Goal: Transaction & Acquisition: Purchase product/service

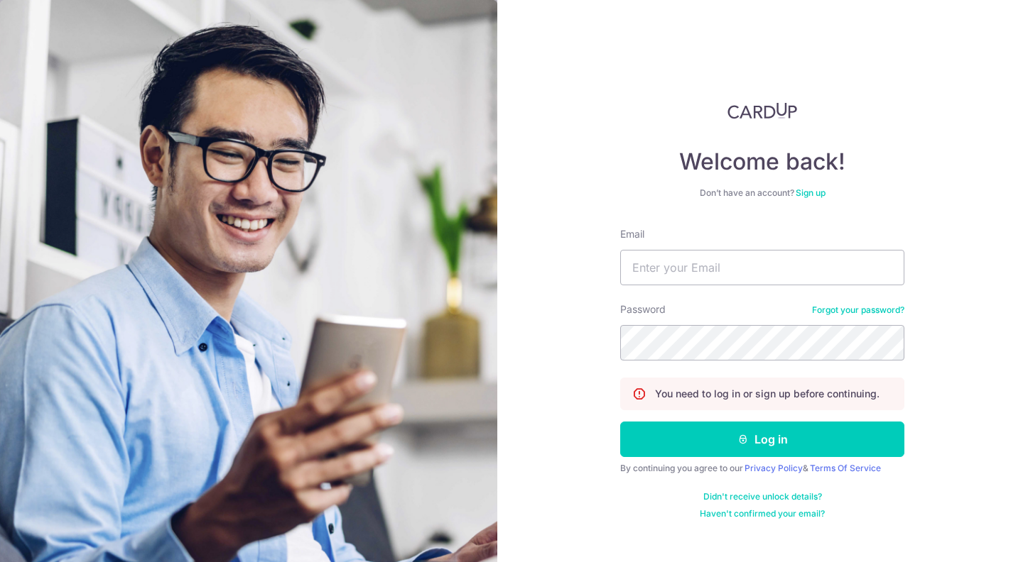
click at [884, 222] on div "Welcome back! Don’t have an account? Sign up Email Password Forgot your passwor…" at bounding box center [762, 311] width 284 height 418
click at [771, 256] on input "Email" at bounding box center [762, 268] width 284 height 36
type input "[EMAIL_ADDRESS][DOMAIN_NAME]"
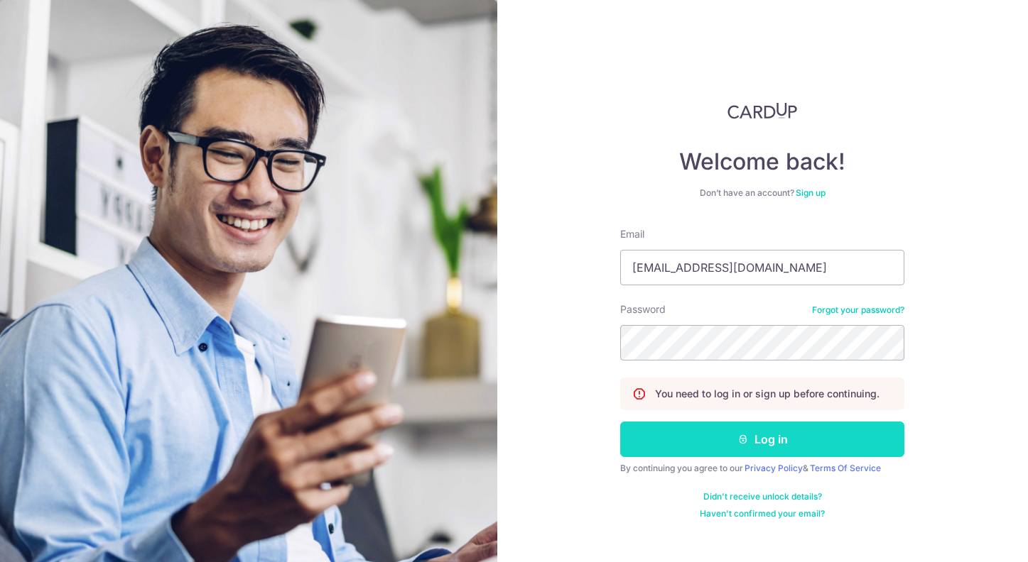
click at [795, 429] on button "Log in" at bounding box center [762, 440] width 284 height 36
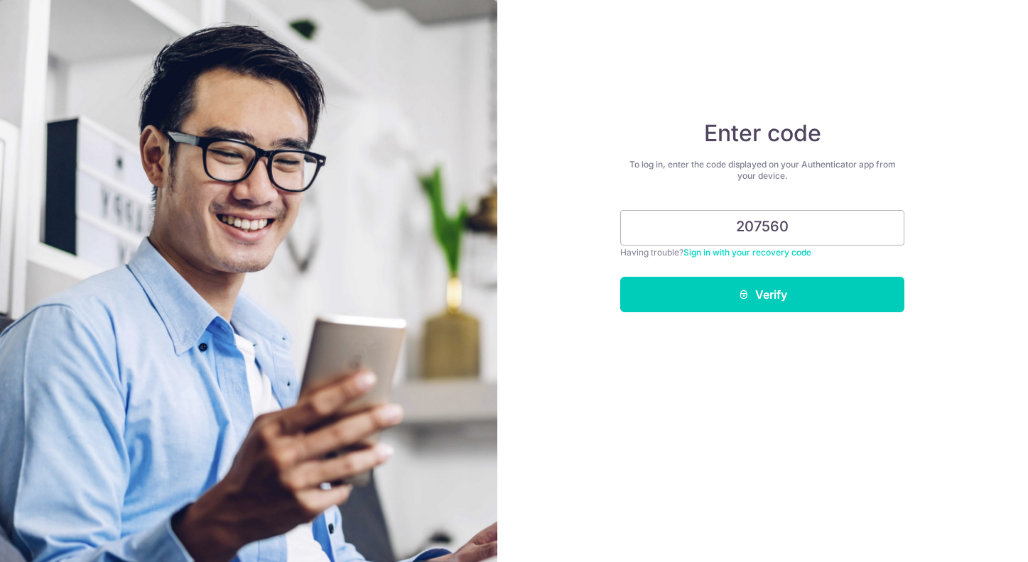
type input "207560"
click at [762, 295] on button "Verify" at bounding box center [762, 295] width 284 height 36
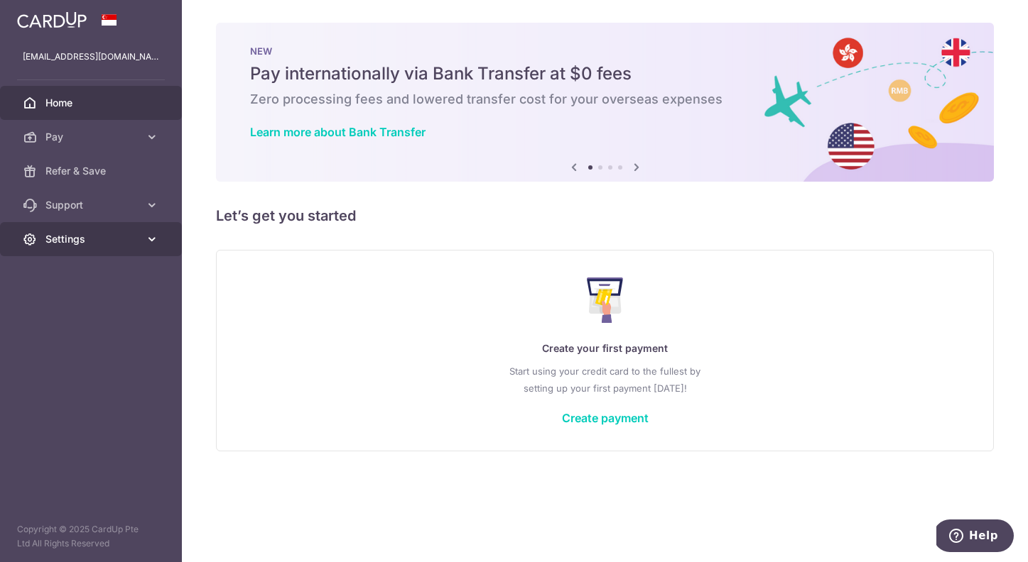
click at [143, 236] on link "Settings" at bounding box center [91, 239] width 182 height 34
click at [130, 233] on span "Settings" at bounding box center [92, 239] width 94 height 14
click at [124, 249] on link "Settings" at bounding box center [91, 239] width 182 height 34
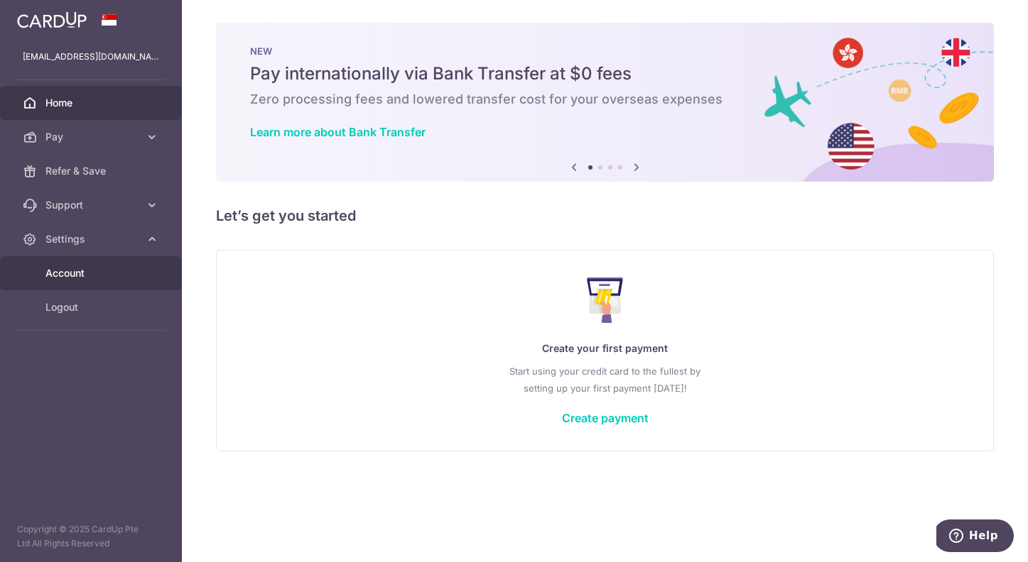
click at [109, 275] on span "Account" at bounding box center [92, 273] width 94 height 14
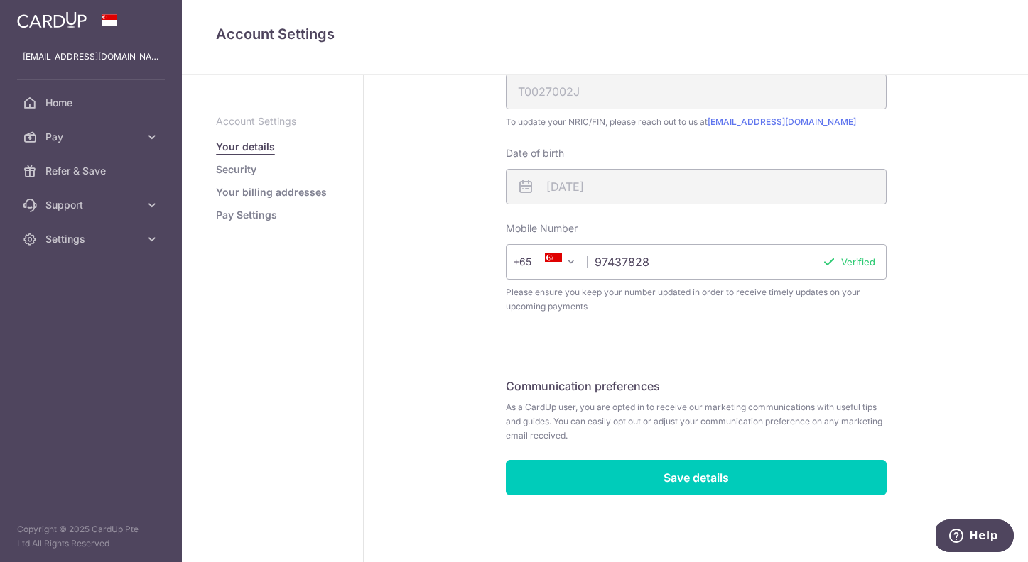
scroll to position [349, 0]
click at [252, 214] on link "Pay Settings" at bounding box center [246, 215] width 61 height 14
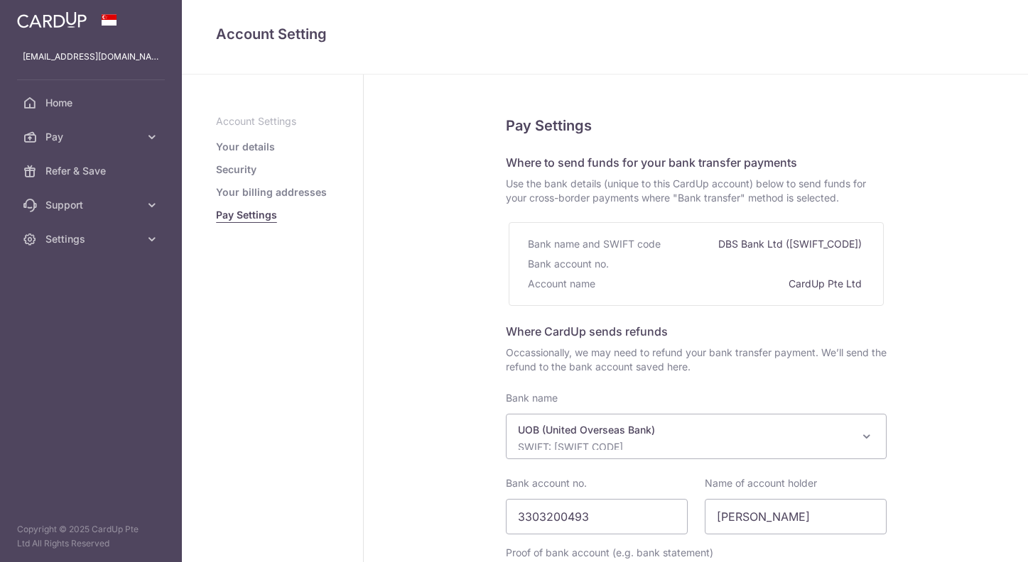
select select "18"
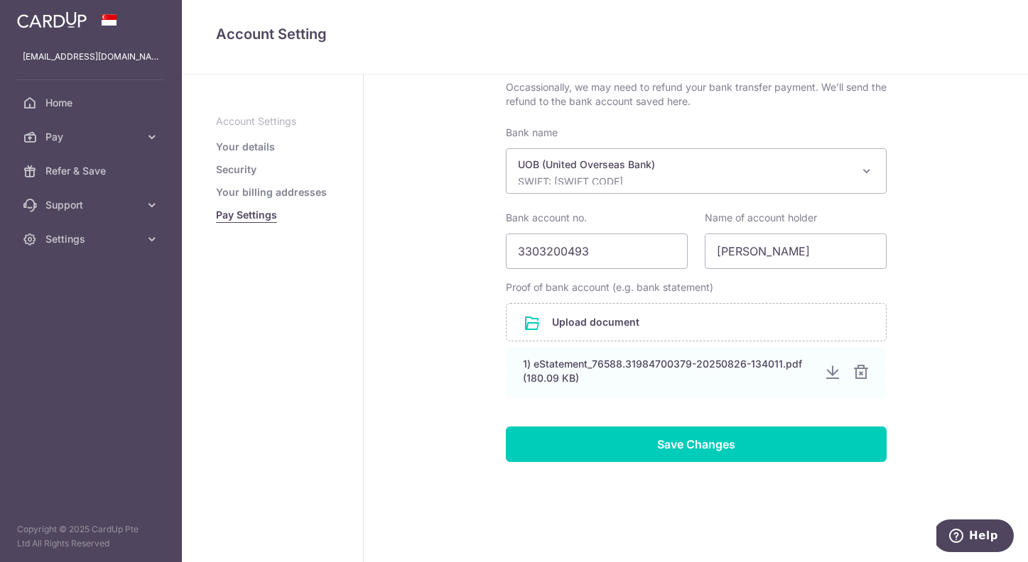
scroll to position [265, 0]
click at [305, 190] on link "Your billing addresses" at bounding box center [271, 192] width 111 height 14
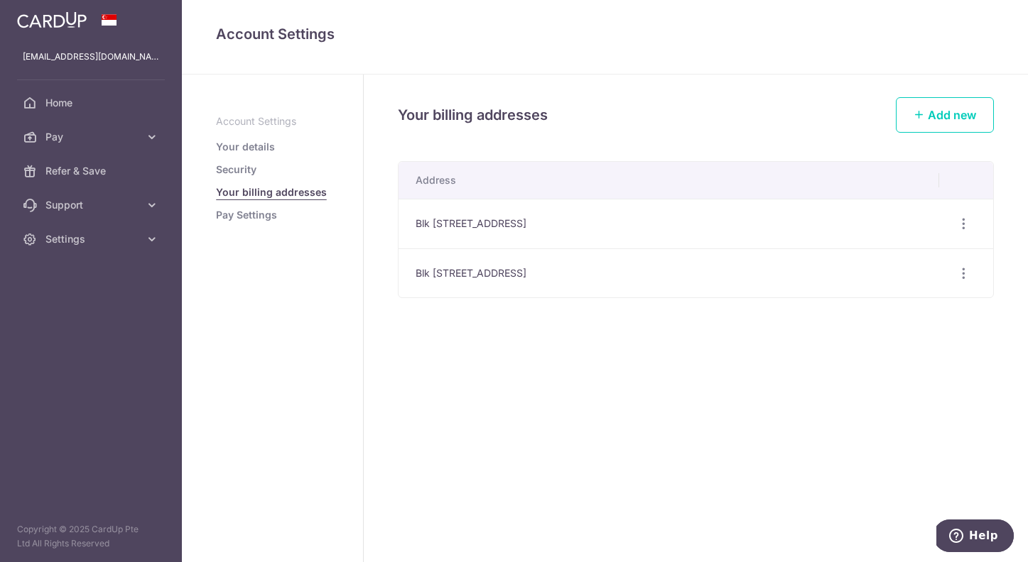
click at [246, 168] on link "Security" at bounding box center [236, 170] width 40 height 14
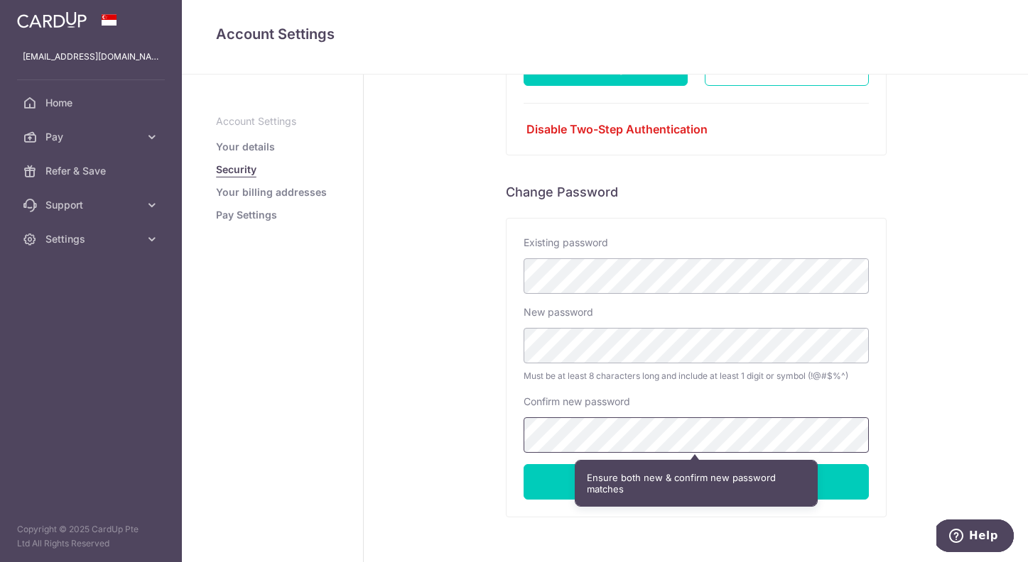
scroll to position [222, 0]
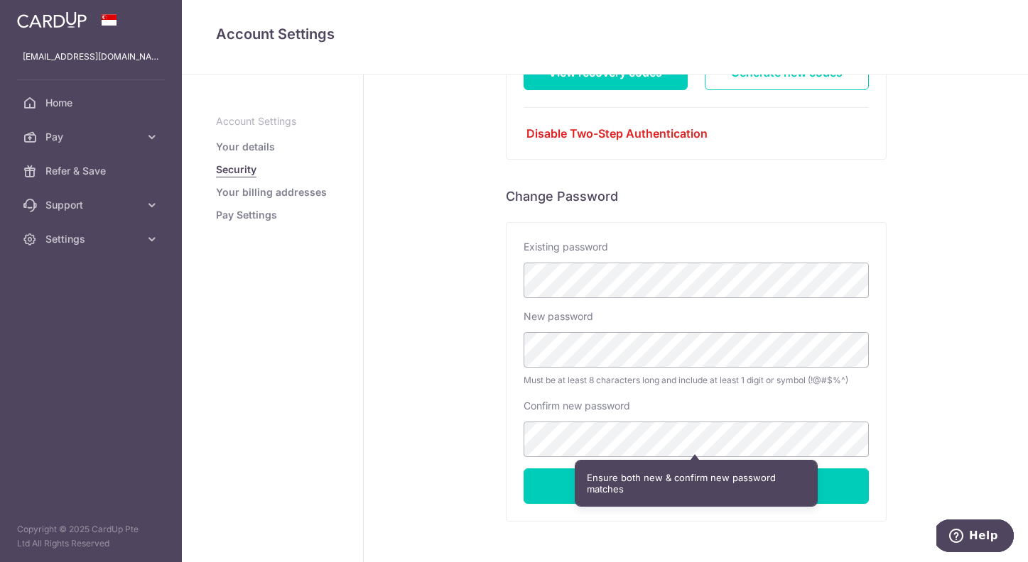
drag, startPoint x: 908, startPoint y: 458, endPoint x: 870, endPoint y: 480, distance: 44.2
click at [908, 458] on div "Security Two-Factor Authentication Status Enabled Your password and authenticat…" at bounding box center [696, 234] width 664 height 765
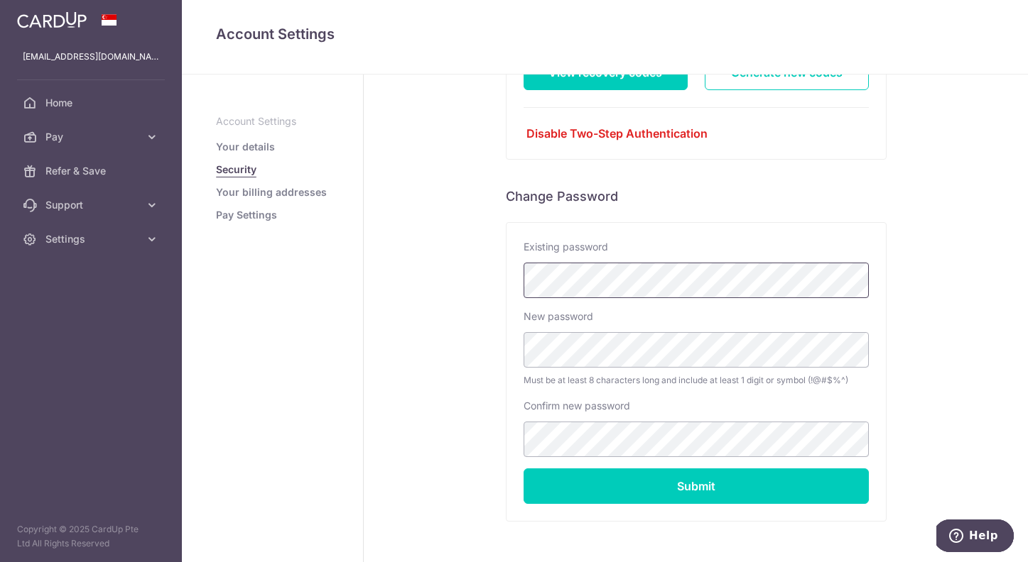
click at [411, 262] on div "Security Two-Factor Authentication Status Enabled Your password and authenticat…" at bounding box center [696, 234] width 664 height 765
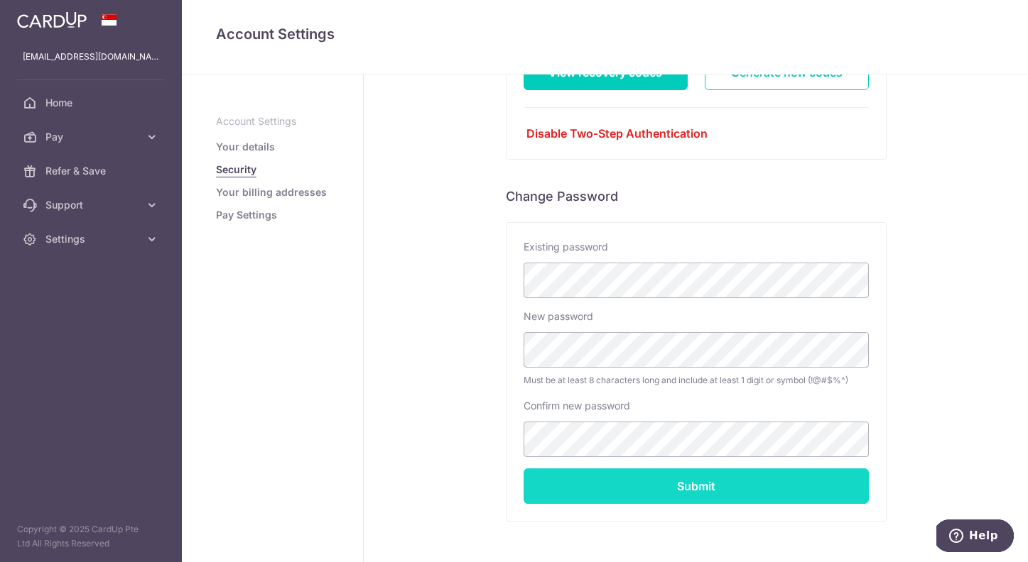
click at [785, 501] on input "Submit" at bounding box center [695, 487] width 345 height 36
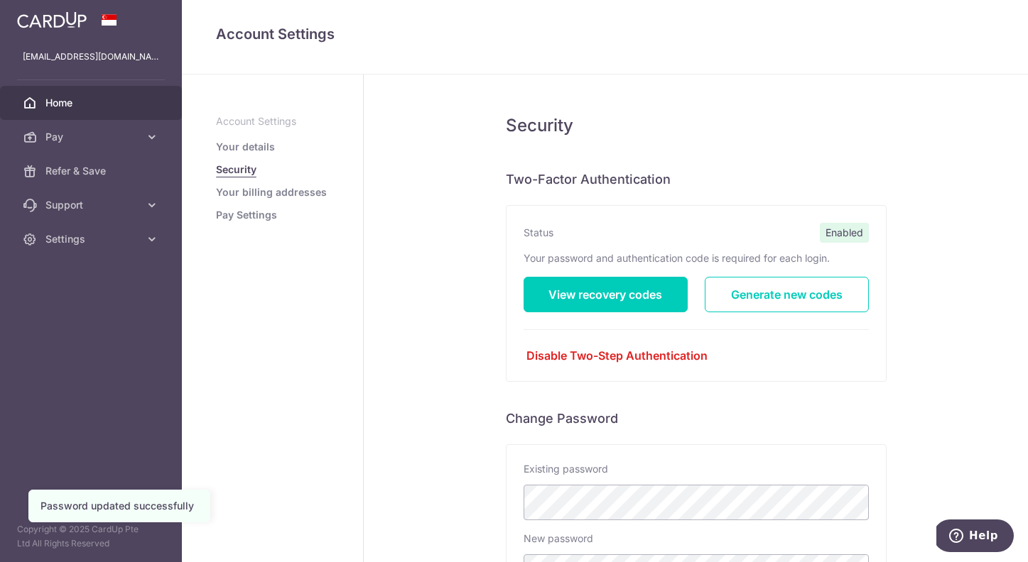
click at [99, 107] on span "Home" at bounding box center [92, 103] width 94 height 14
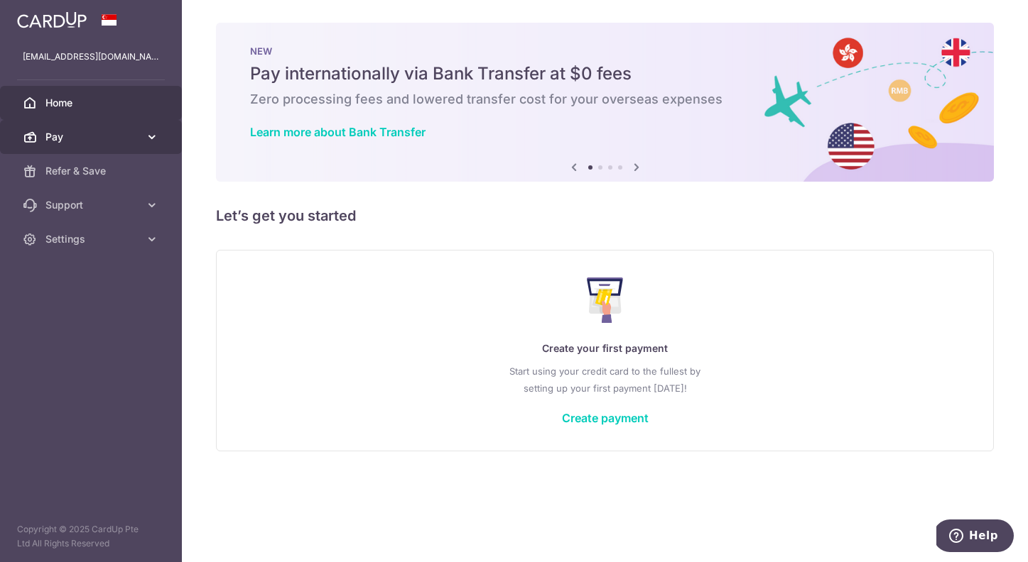
click at [53, 136] on span "Pay" at bounding box center [92, 137] width 94 height 14
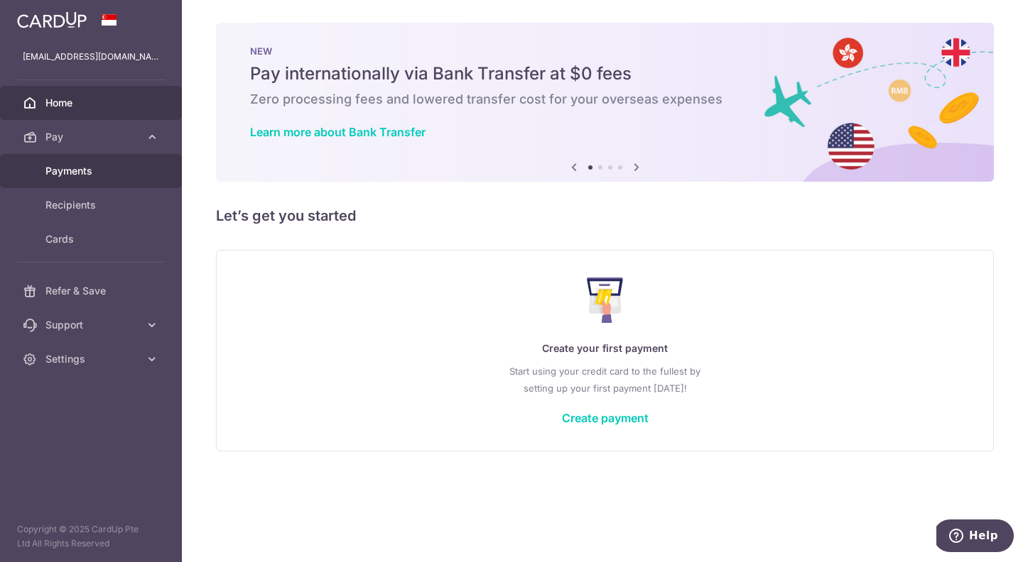
click at [65, 171] on span "Payments" at bounding box center [92, 171] width 94 height 14
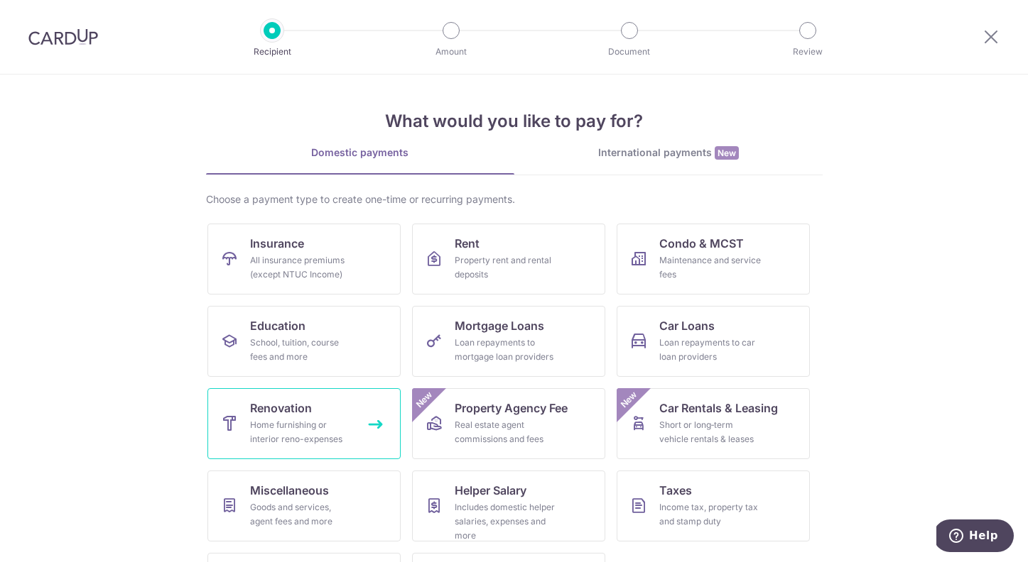
click at [310, 439] on div "Home furnishing or interior reno-expenses" at bounding box center [301, 432] width 102 height 28
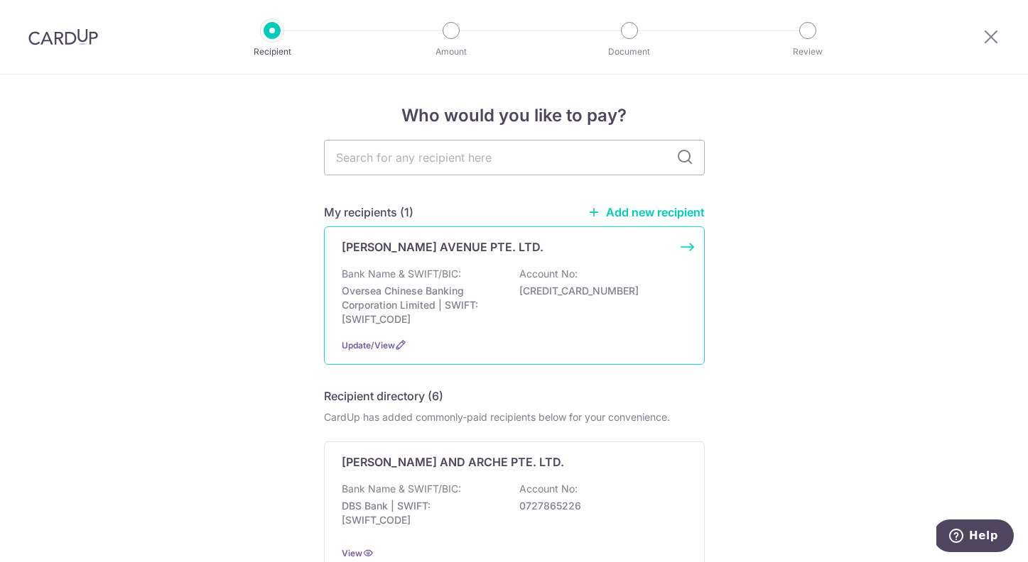
scroll to position [43, 0]
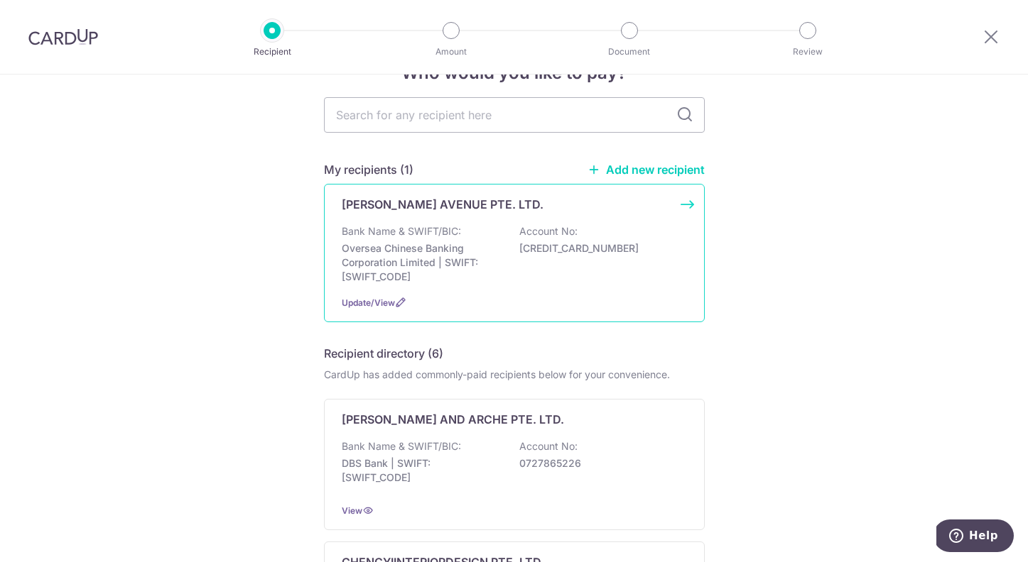
click at [415, 256] on p "Oversea Chinese Banking Corporation Limited | SWIFT: [SWIFT_CODE]" at bounding box center [421, 262] width 159 height 43
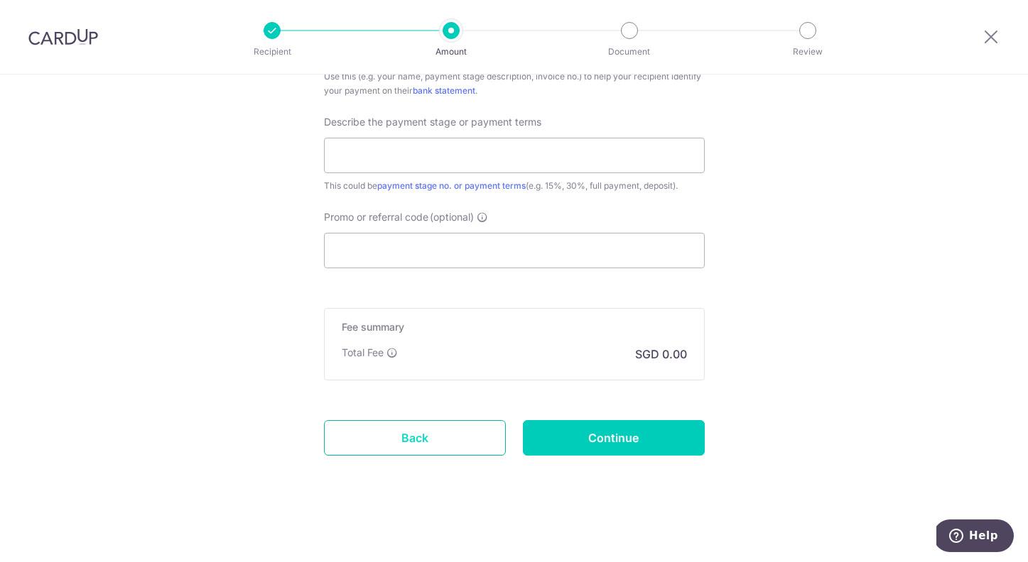
scroll to position [892, 0]
click at [449, 440] on link "Back" at bounding box center [415, 438] width 182 height 36
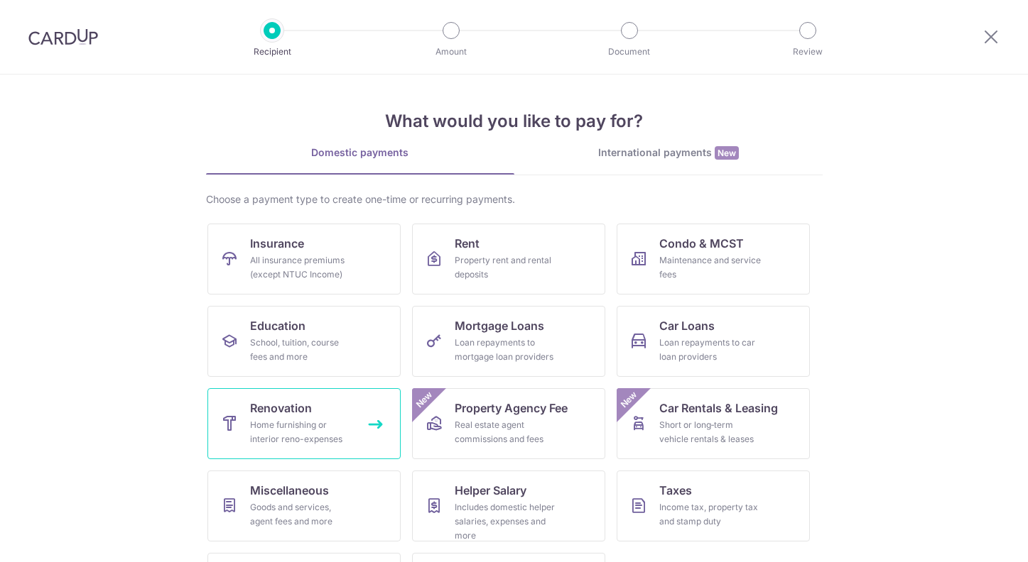
click at [286, 415] on span "Renovation" at bounding box center [281, 408] width 62 height 17
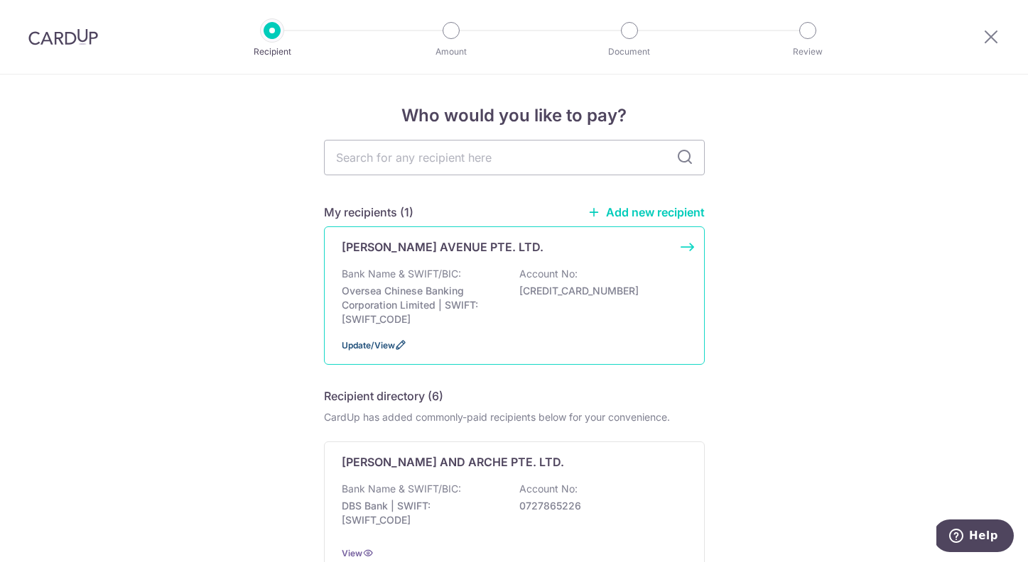
click at [393, 346] on span "Update/View" at bounding box center [368, 345] width 53 height 11
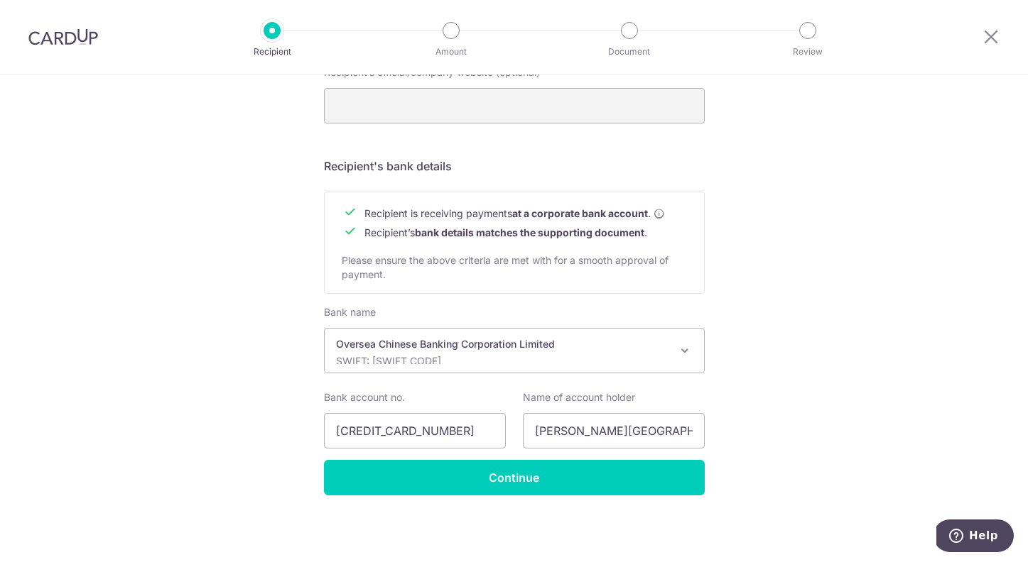
scroll to position [560, 0]
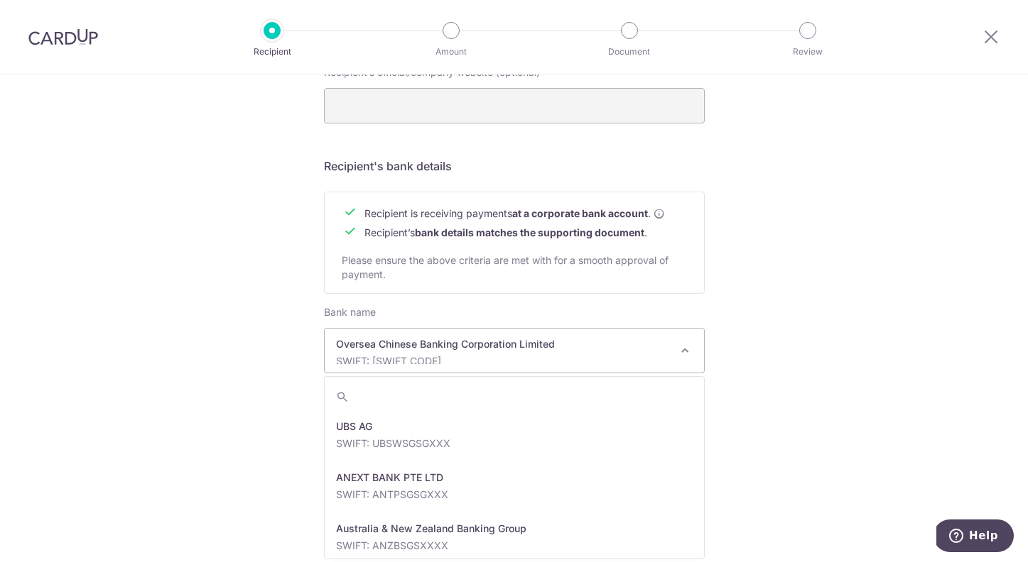
click at [685, 354] on span at bounding box center [684, 350] width 17 height 17
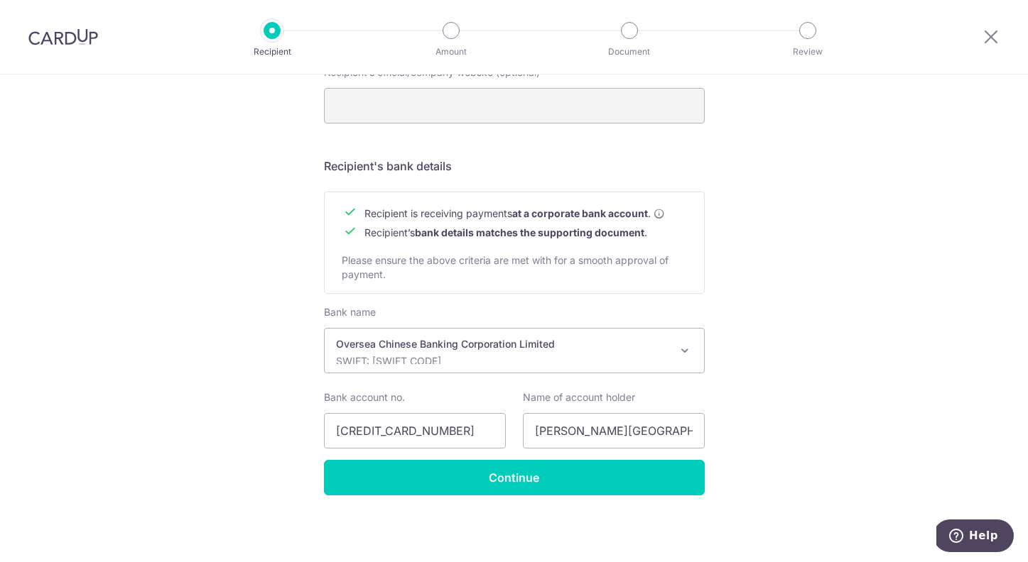
click at [844, 363] on div "Recipient Details Your recipient does not need a CardUp account to receive your…" at bounding box center [514, 38] width 1028 height 1048
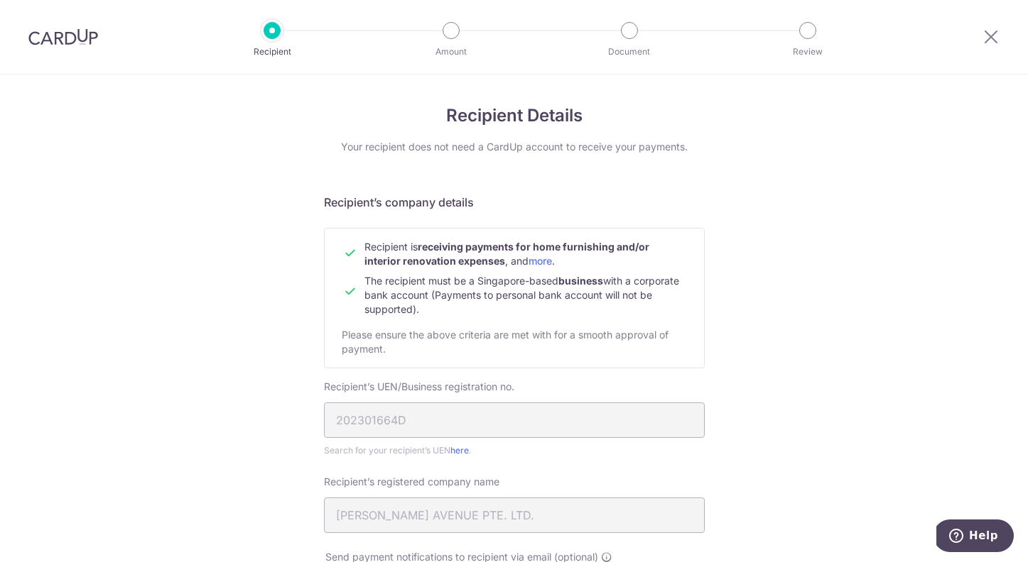
scroll to position [0, 0]
click at [993, 39] on icon at bounding box center [990, 37] width 17 height 18
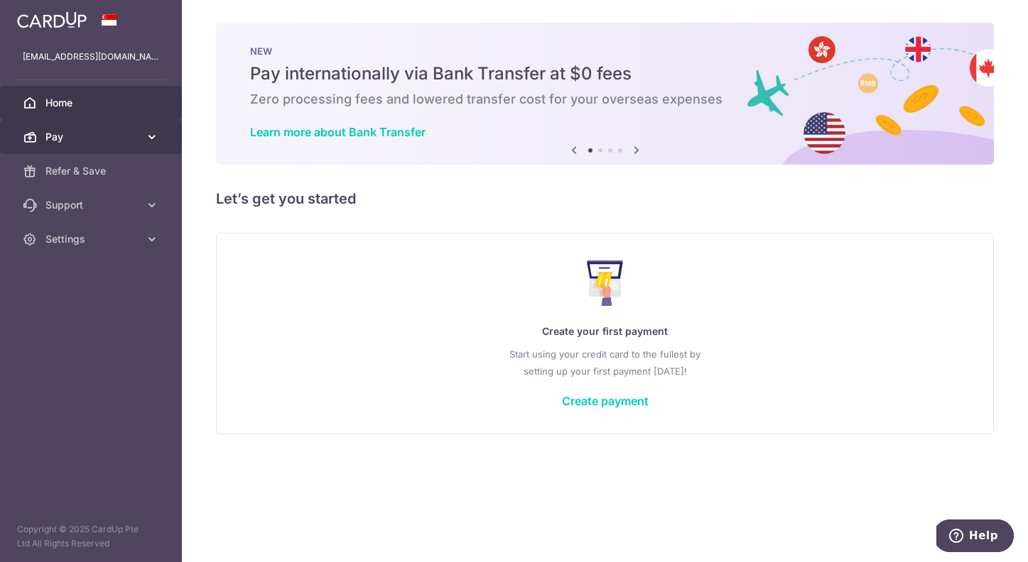
click at [83, 145] on link "Pay" at bounding box center [91, 137] width 182 height 34
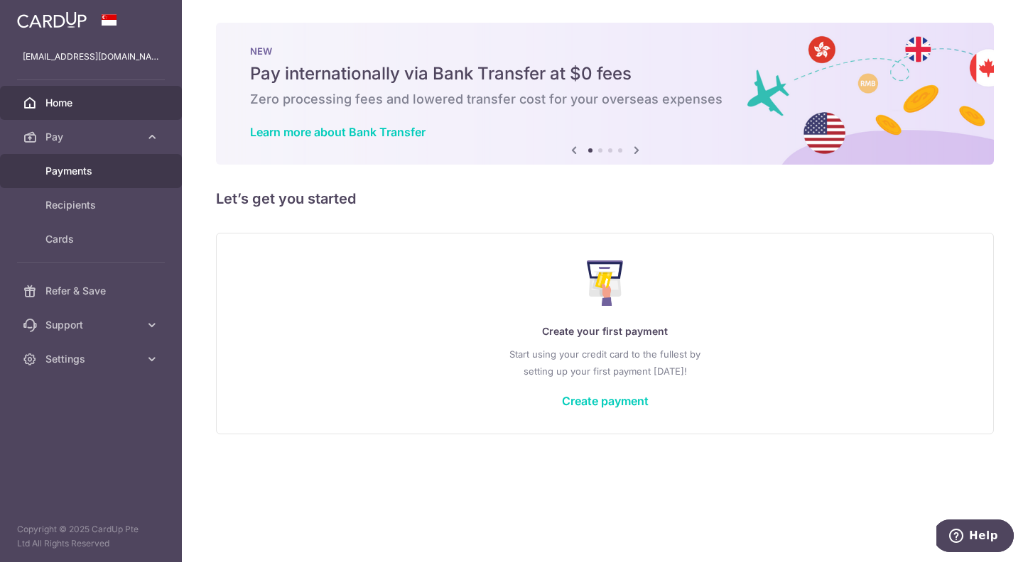
click at [82, 169] on span "Payments" at bounding box center [92, 171] width 94 height 14
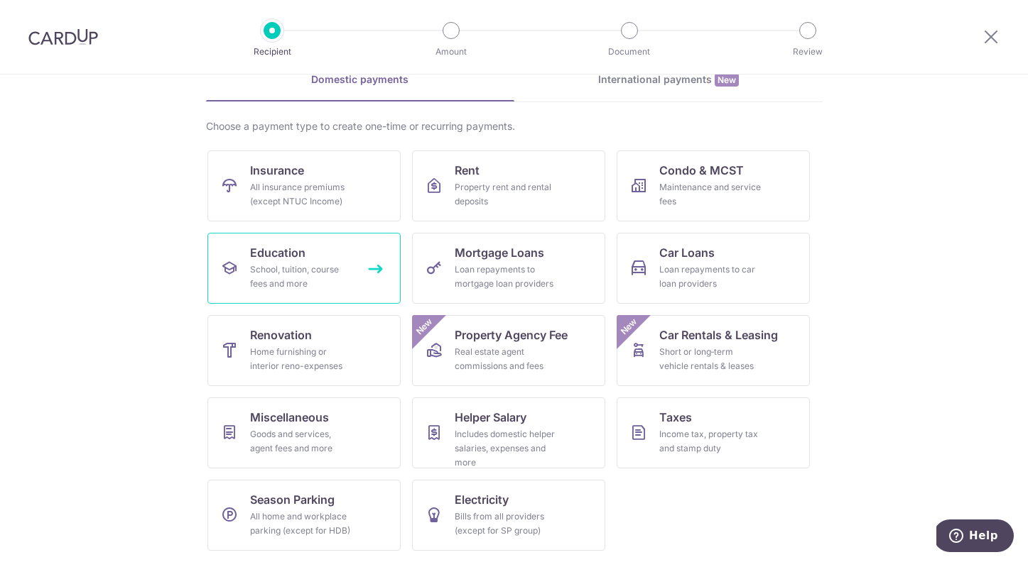
scroll to position [73, 0]
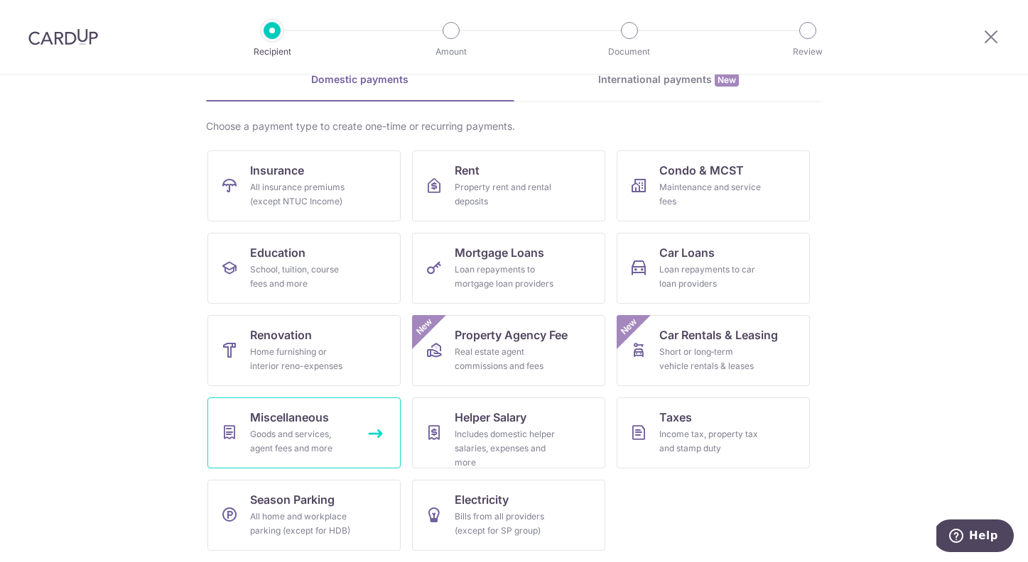
click at [366, 427] on link "Miscellaneous Goods and services, agent fees and more" at bounding box center [303, 433] width 193 height 71
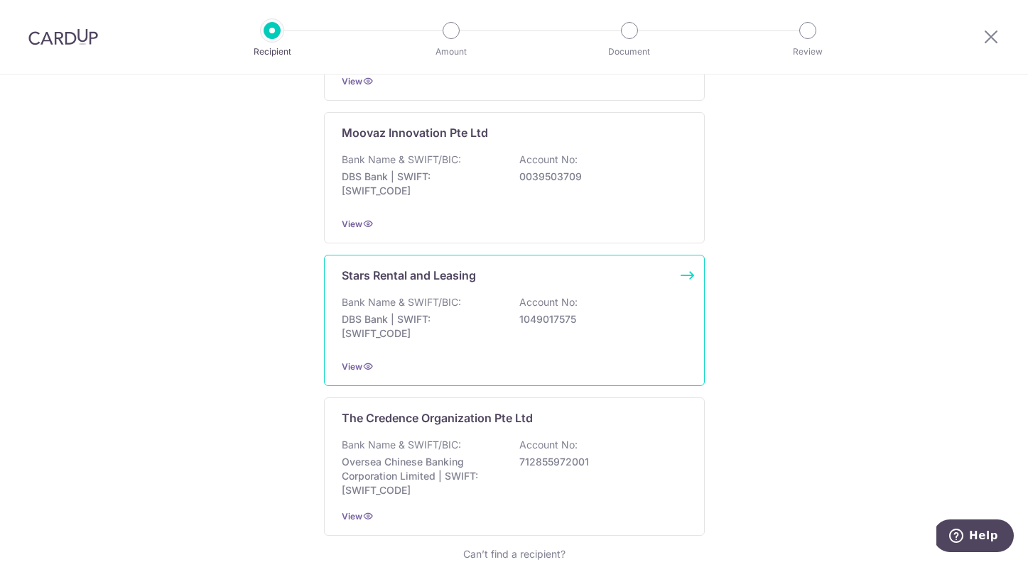
scroll to position [658, 0]
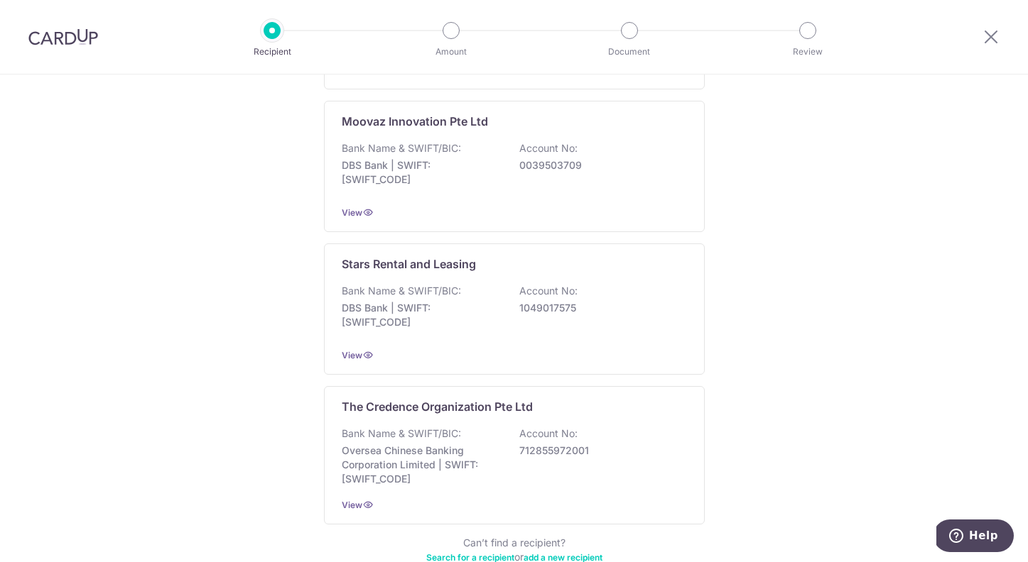
click at [535, 552] on link "add a new recipient" at bounding box center [562, 557] width 79 height 11
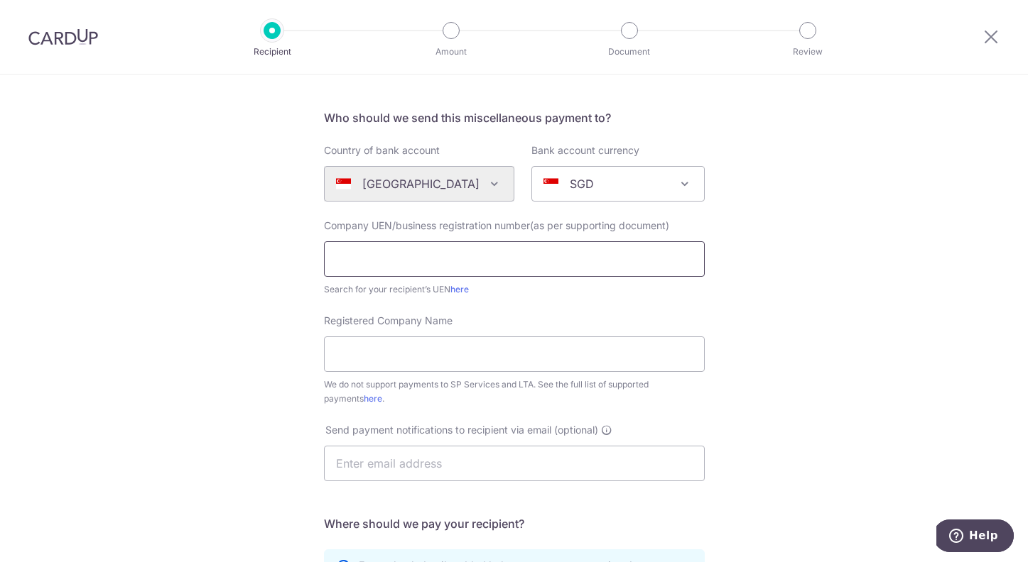
scroll to position [84, 0]
paste input "202036293W"
type input "202036293W"
paste input "BON AIRCON ENGINEERING PTE. LTD."
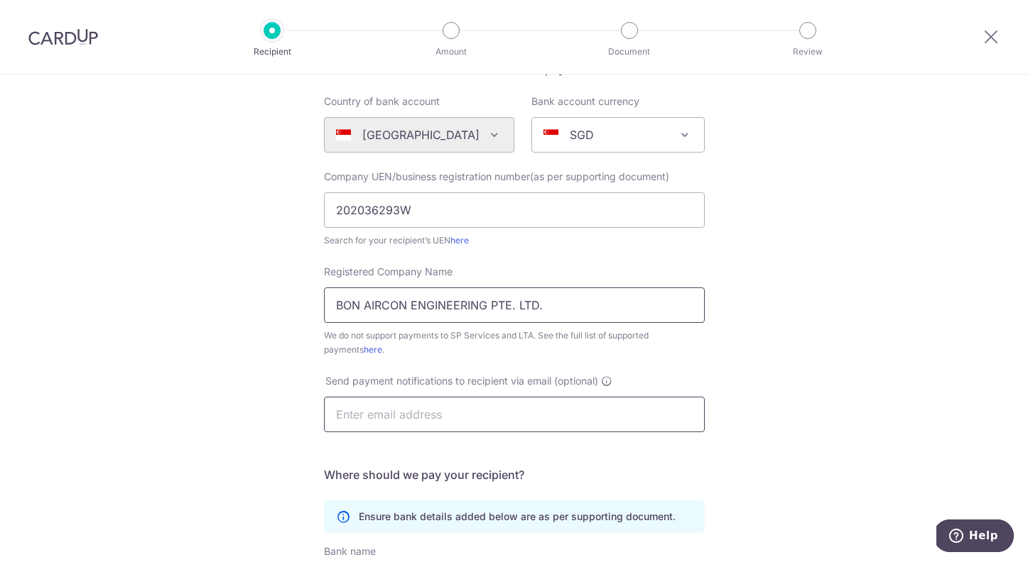
type input "BON AIRCON ENGINEERING PTE. LTD."
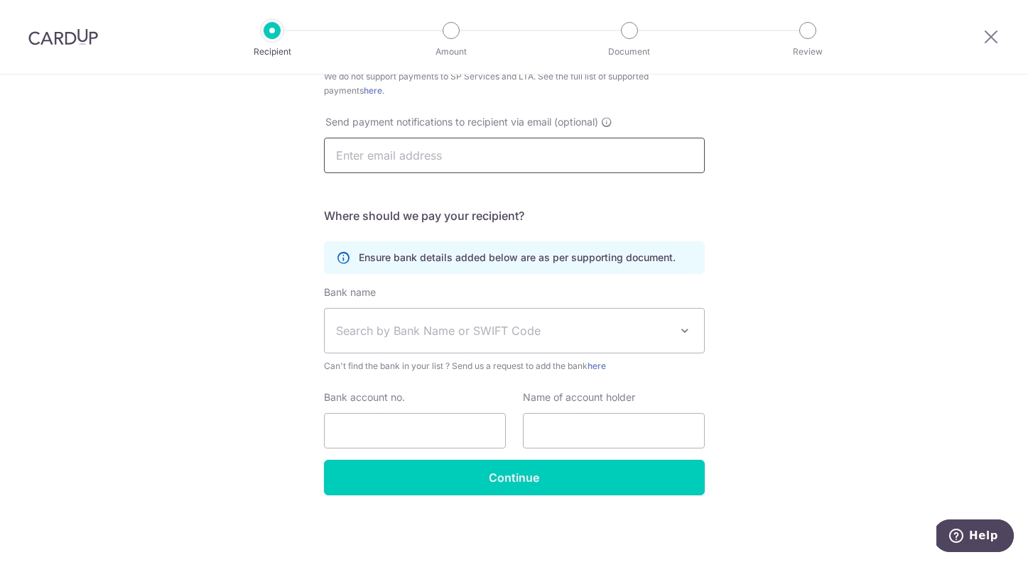
scroll to position [393, 0]
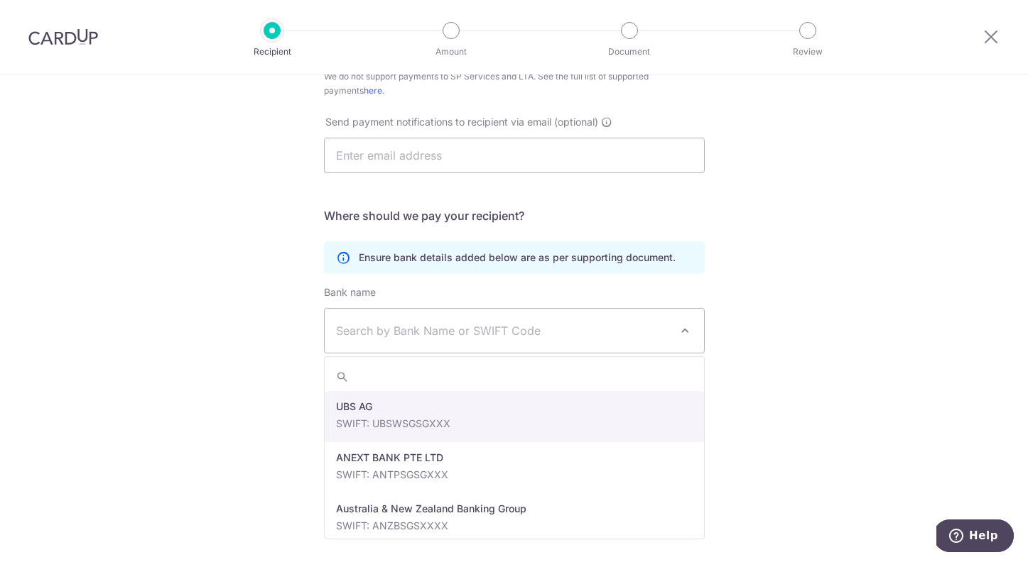
click at [518, 336] on span "Search by Bank Name or SWIFT Code" at bounding box center [503, 330] width 334 height 17
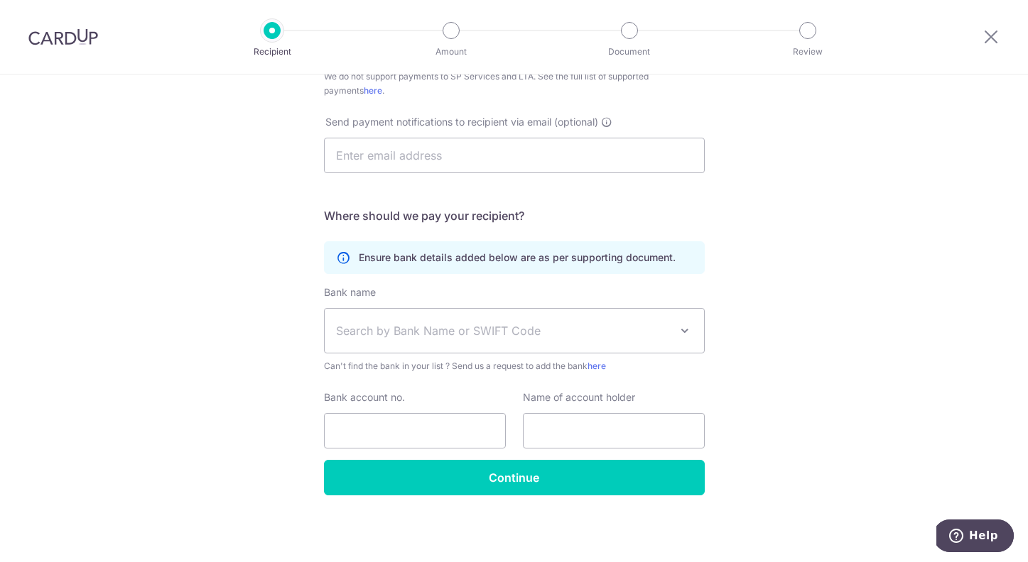
click at [518, 332] on span "Search by Bank Name or SWIFT Code" at bounding box center [503, 330] width 334 height 17
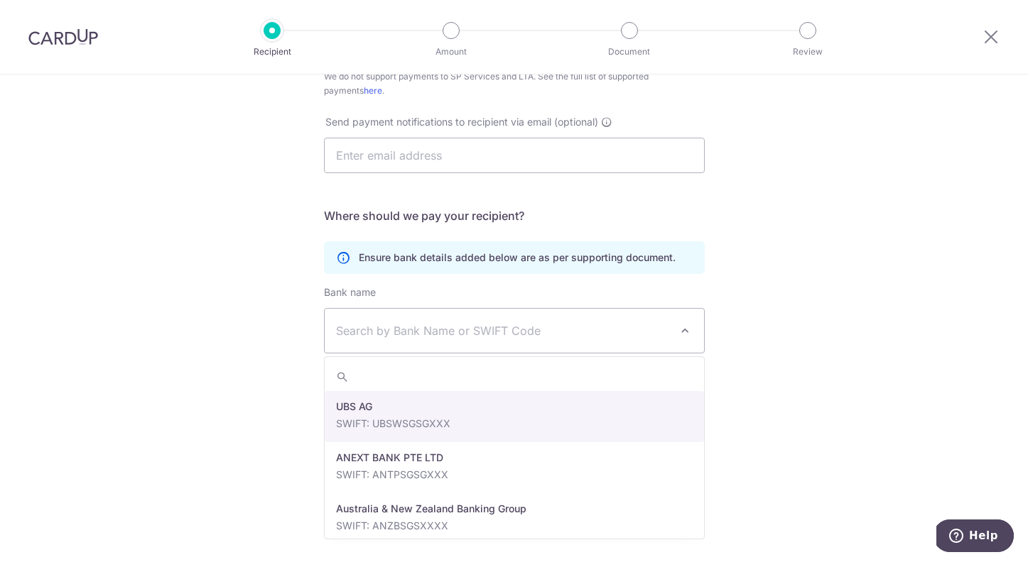
click at [518, 332] on span "Search by Bank Name or SWIFT Code" at bounding box center [503, 330] width 334 height 17
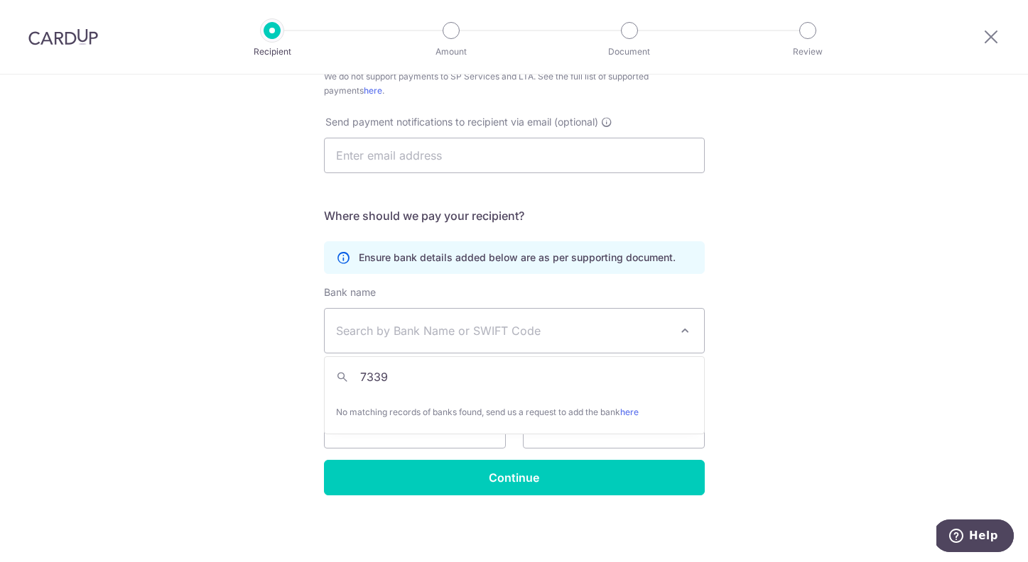
drag, startPoint x: 577, startPoint y: 366, endPoint x: 329, endPoint y: 367, distance: 247.8
click at [329, 367] on input "7339" at bounding box center [514, 377] width 379 height 28
click at [409, 378] on input "7339" at bounding box center [514, 377] width 379 height 28
type input "7"
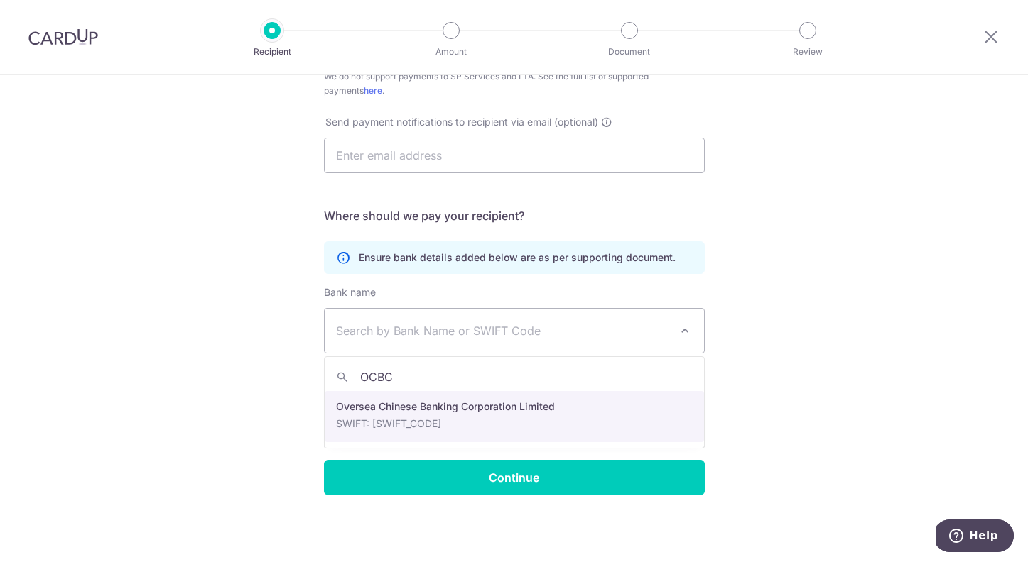
type input "OCBC"
select select "12"
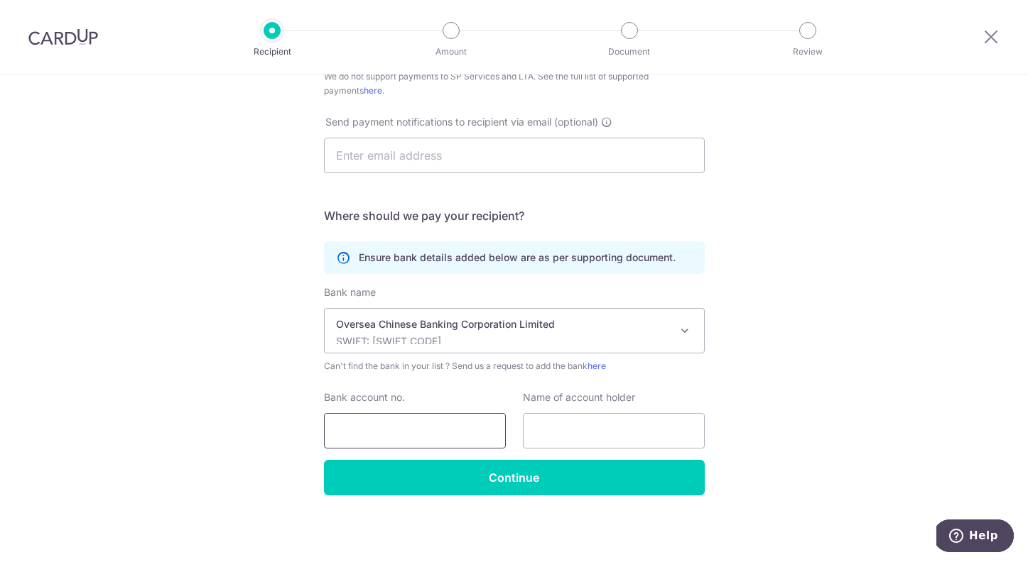
click at [464, 422] on input "Bank account no." at bounding box center [415, 431] width 182 height 36
paste input "60135738700"
type input "601357387001"
paste input "Bon Aircon Engineering Pte Ltd"
drag, startPoint x: 631, startPoint y: 429, endPoint x: 706, endPoint y: 430, distance: 74.6
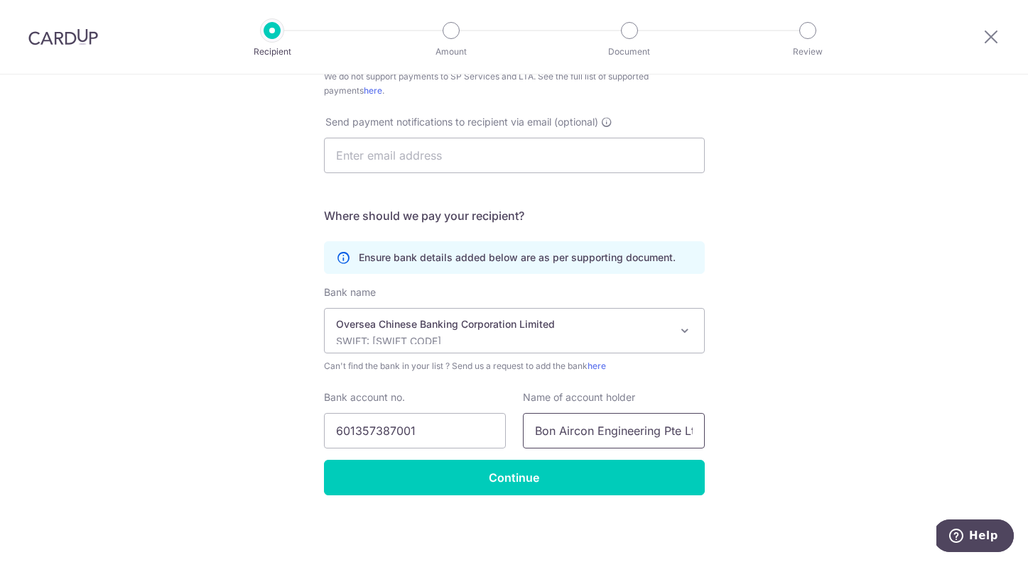
click at [706, 430] on div "Name of account holder Bon Aircon Engineering Pte Ltd" at bounding box center [613, 420] width 199 height 58
drag, startPoint x: 597, startPoint y: 432, endPoint x: 714, endPoint y: 447, distance: 118.9
click at [698, 438] on input "Bon Aircon Engineering" at bounding box center [614, 431] width 182 height 36
type input "Bon Aircon Engineering"
drag, startPoint x: 782, startPoint y: 442, endPoint x: 770, endPoint y: 444, distance: 12.3
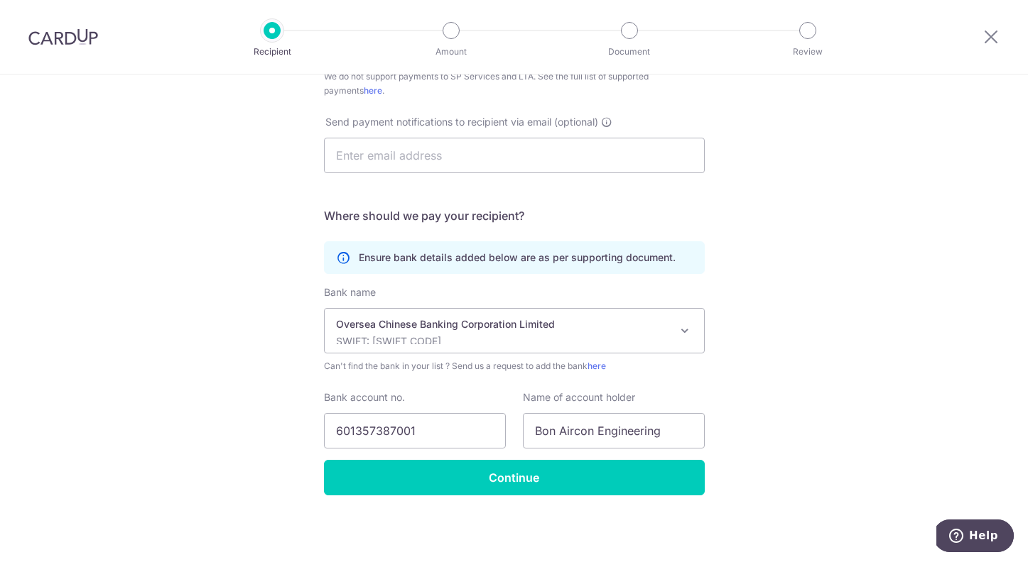
click at [782, 442] on div "Who would you like to pay? Your recipient does not need a CardUp account to rec…" at bounding box center [514, 122] width 1028 height 881
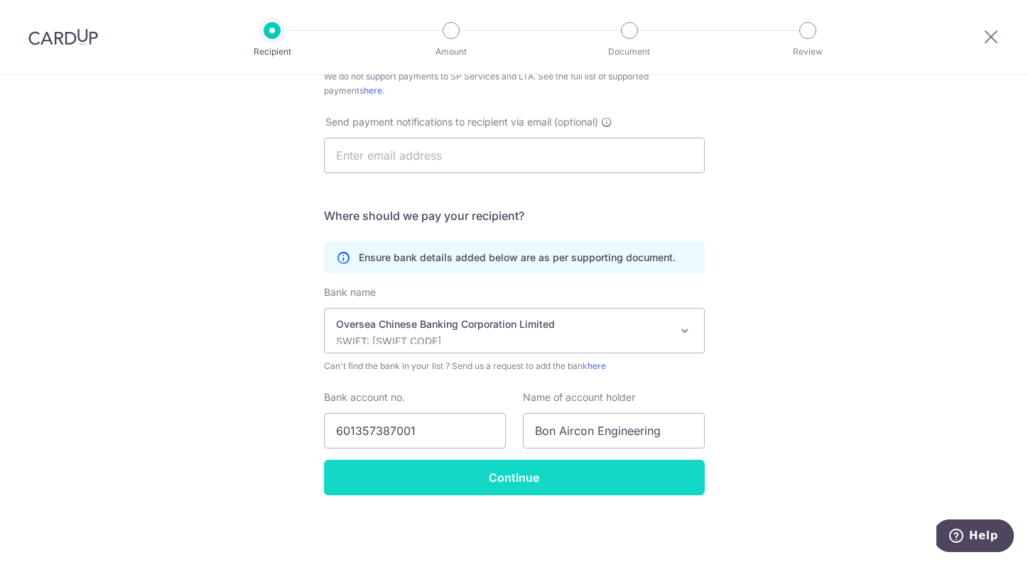
click at [535, 481] on input "Continue" at bounding box center [514, 478] width 381 height 36
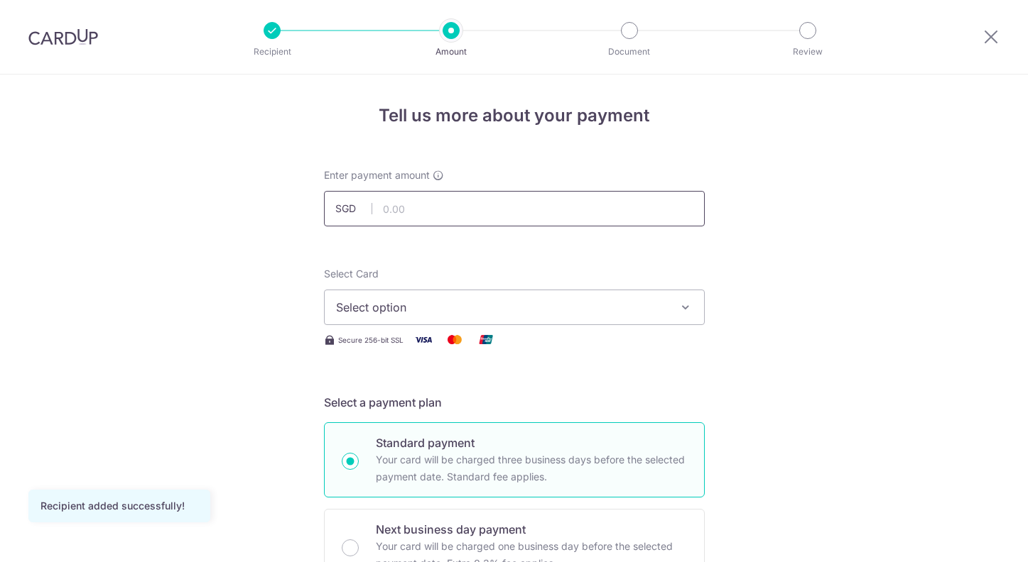
click at [567, 199] on input "text" at bounding box center [514, 209] width 381 height 36
click at [555, 305] on span "Select option" at bounding box center [501, 307] width 331 height 17
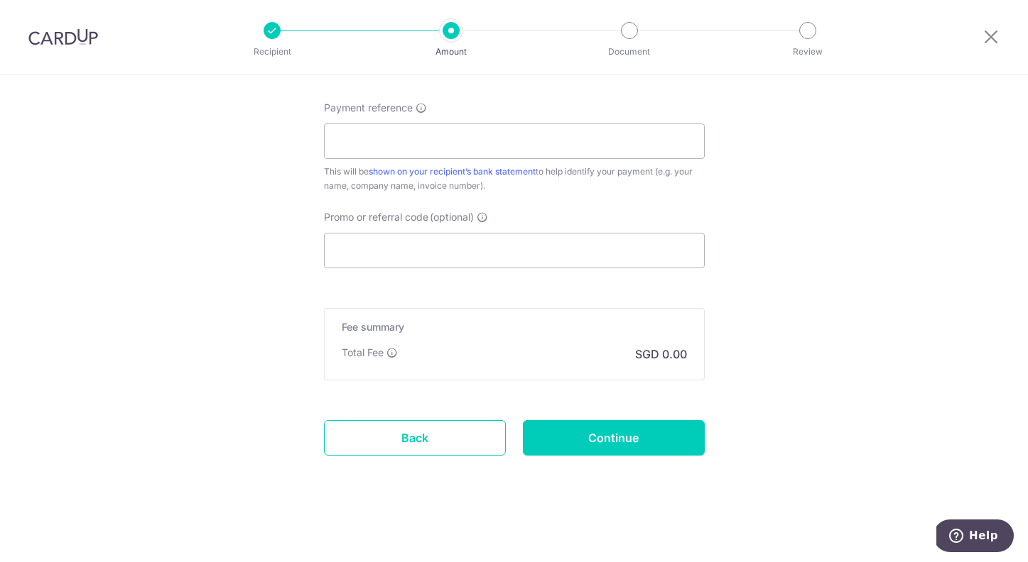
scroll to position [797, 0]
click at [985, 41] on icon at bounding box center [990, 37] width 17 height 18
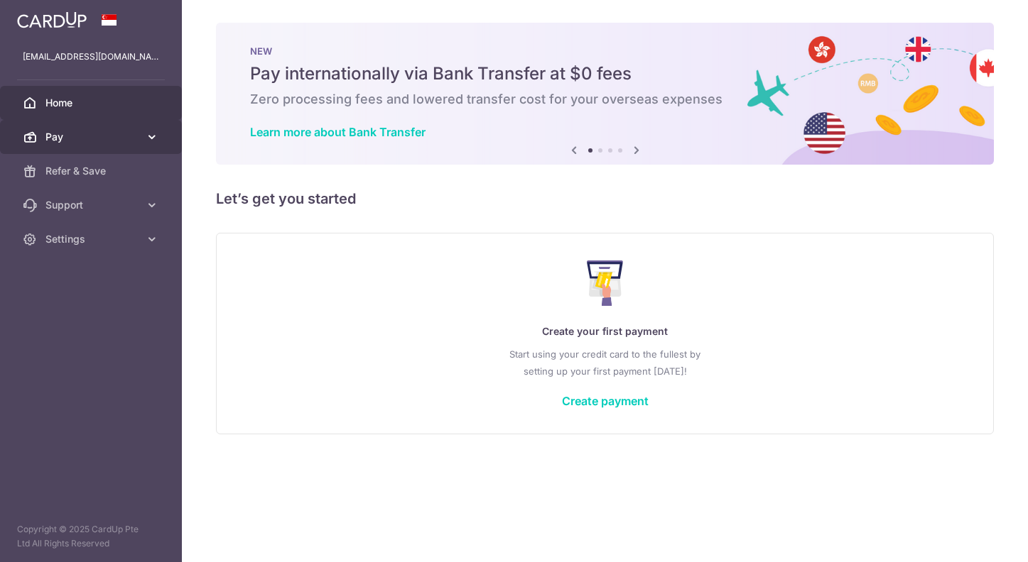
click at [88, 138] on span "Pay" at bounding box center [92, 137] width 94 height 14
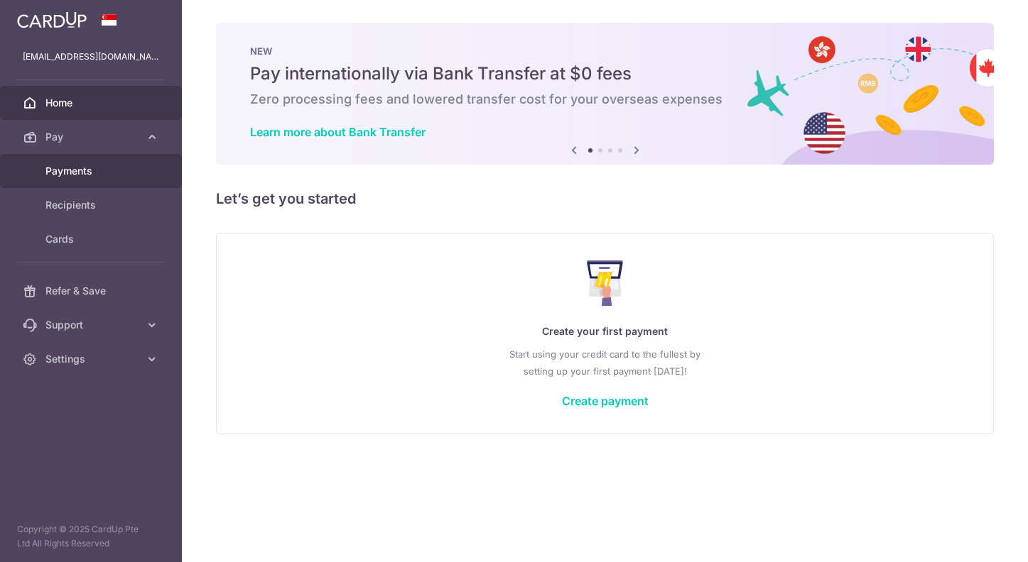
click at [125, 170] on span "Payments" at bounding box center [92, 171] width 94 height 14
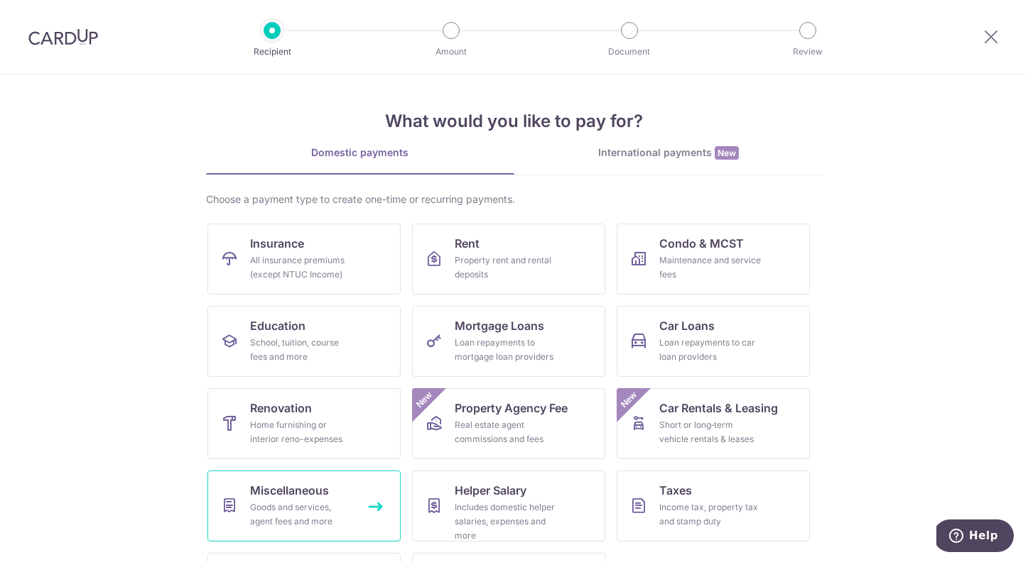
click at [310, 507] on div "Goods and services, agent fees and more" at bounding box center [301, 515] width 102 height 28
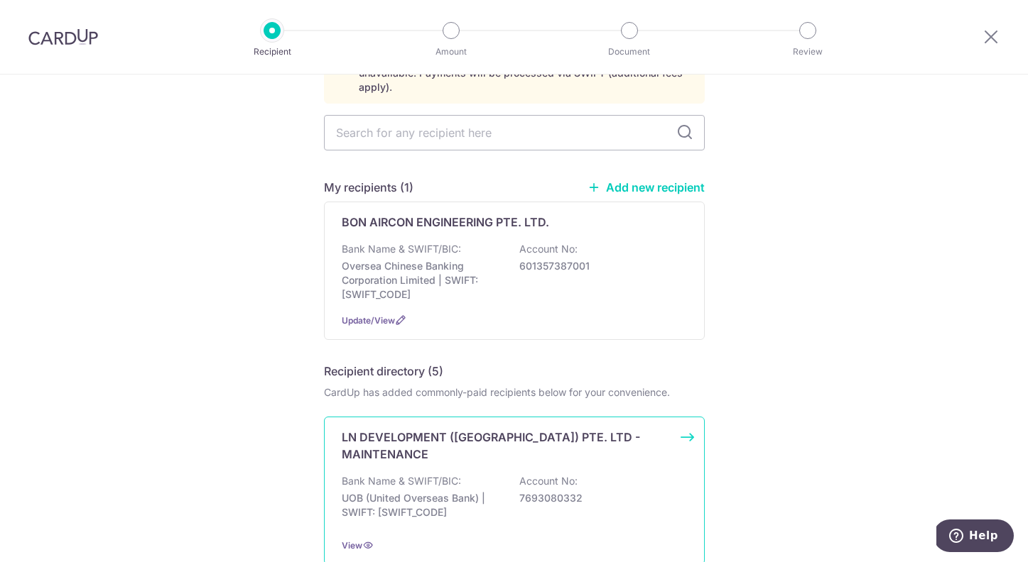
scroll to position [111, 0]
click at [85, 31] on img at bounding box center [63, 36] width 70 height 17
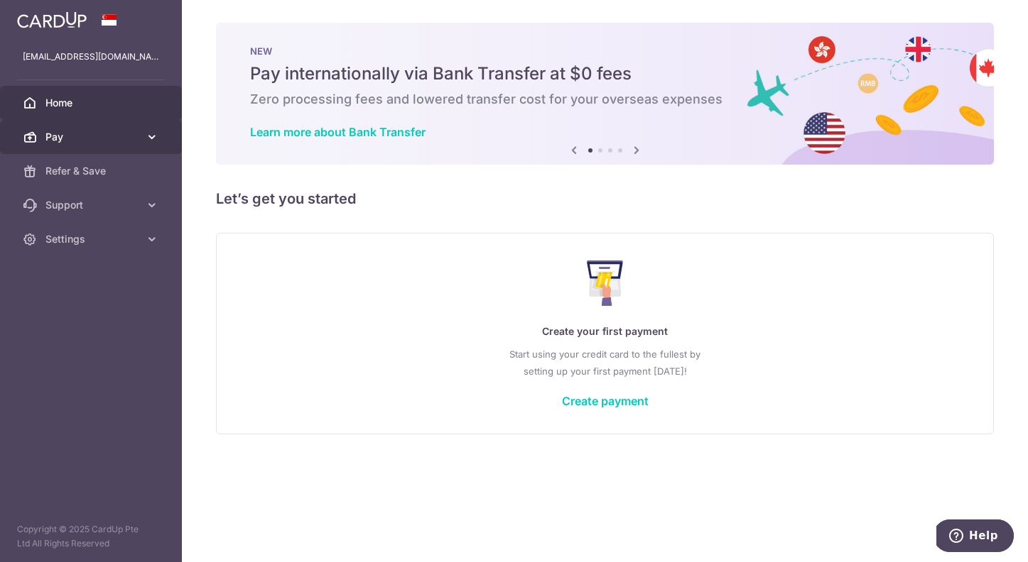
click at [84, 143] on span "Pay" at bounding box center [92, 137] width 94 height 14
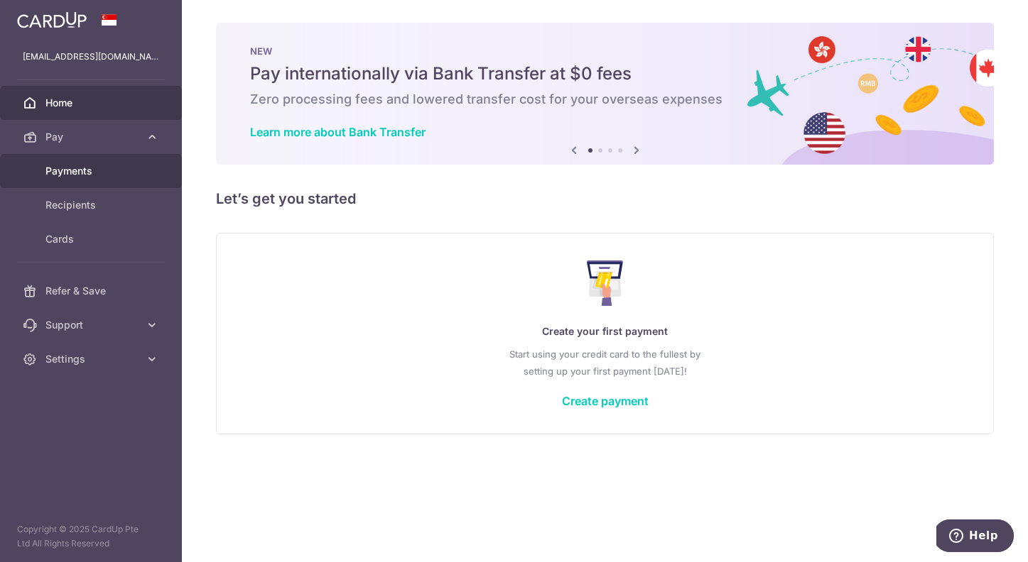
click at [88, 180] on link "Payments" at bounding box center [91, 171] width 182 height 34
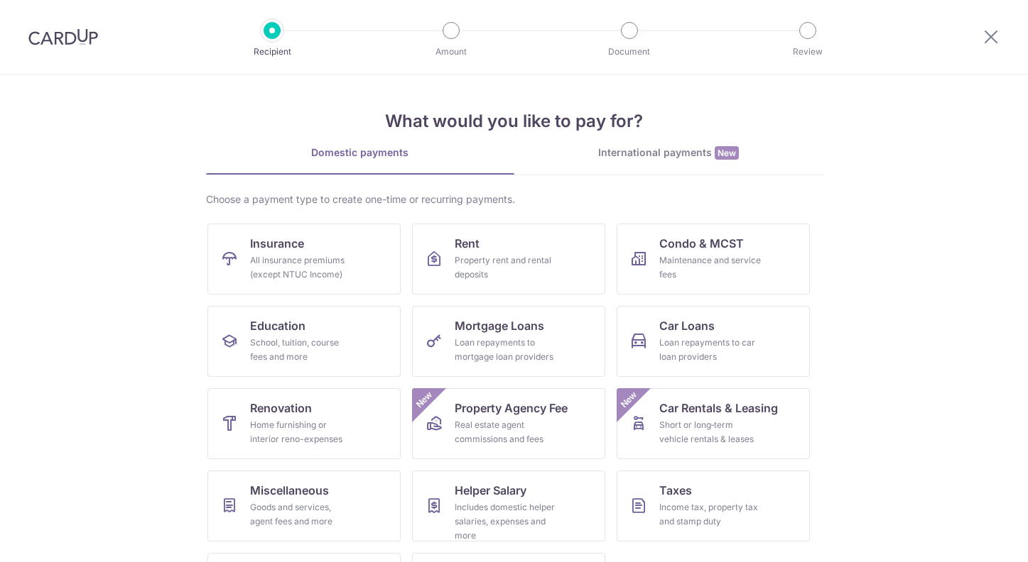
click at [87, 32] on img at bounding box center [63, 36] width 70 height 17
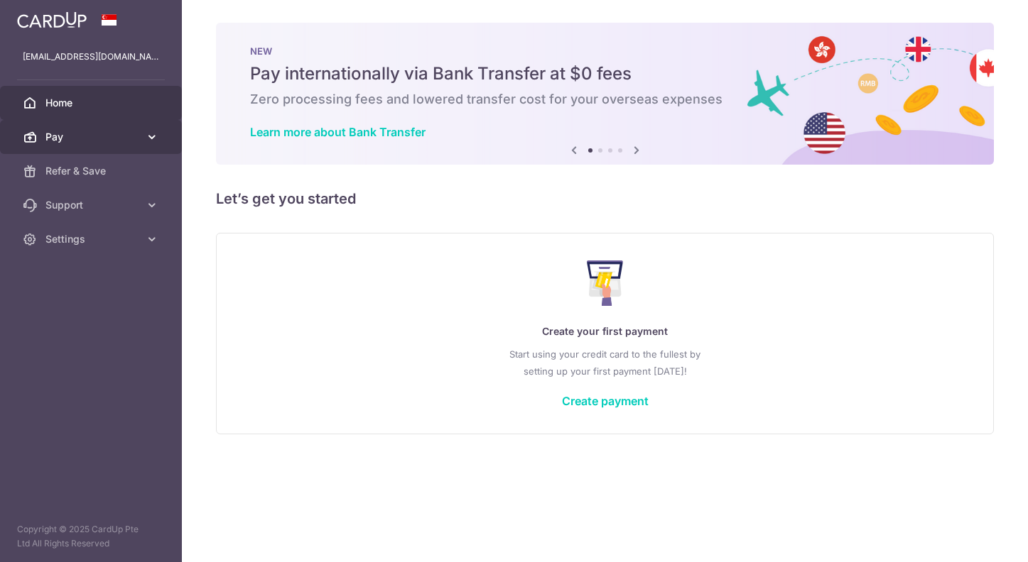
click at [100, 148] on link "Pay" at bounding box center [91, 137] width 182 height 34
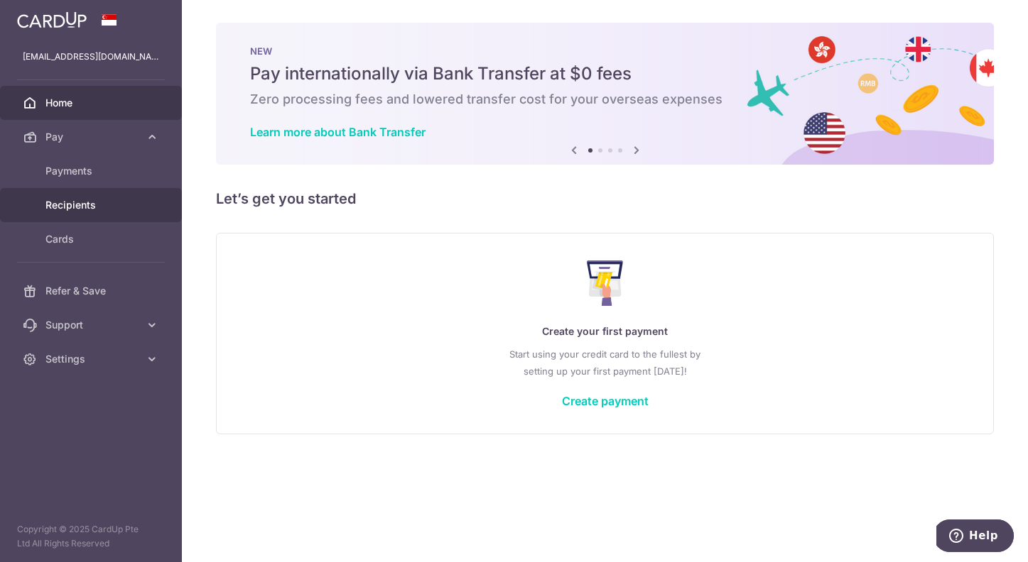
click at [89, 199] on span "Recipients" at bounding box center [92, 205] width 94 height 14
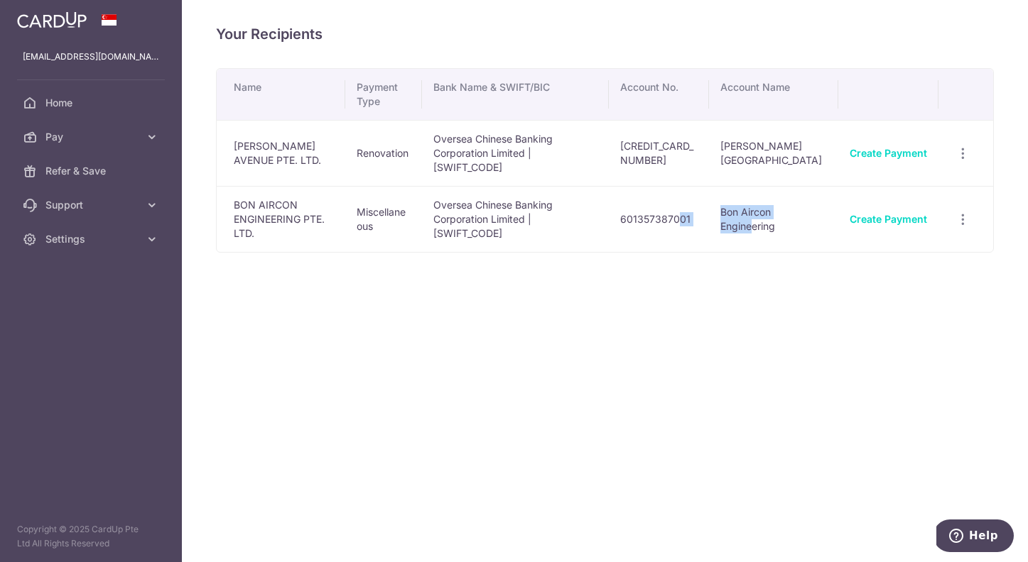
drag, startPoint x: 695, startPoint y: 204, endPoint x: 795, endPoint y: 218, distance: 100.4
click at [784, 207] on tr "BON AIRCON ENGINEERING PTE. LTD. Miscellaneous Oversea Chinese Banking Corporat…" at bounding box center [605, 219] width 776 height 66
drag, startPoint x: 795, startPoint y: 218, endPoint x: 844, endPoint y: 207, distance: 50.1
click at [795, 217] on td "Bon Aircon Engineering" at bounding box center [774, 219] width 130 height 66
click at [904, 323] on div "Your Recipients Name Payment Type Bank Name & SWIFT/BIC Account No. Account Nam…" at bounding box center [605, 281] width 846 height 562
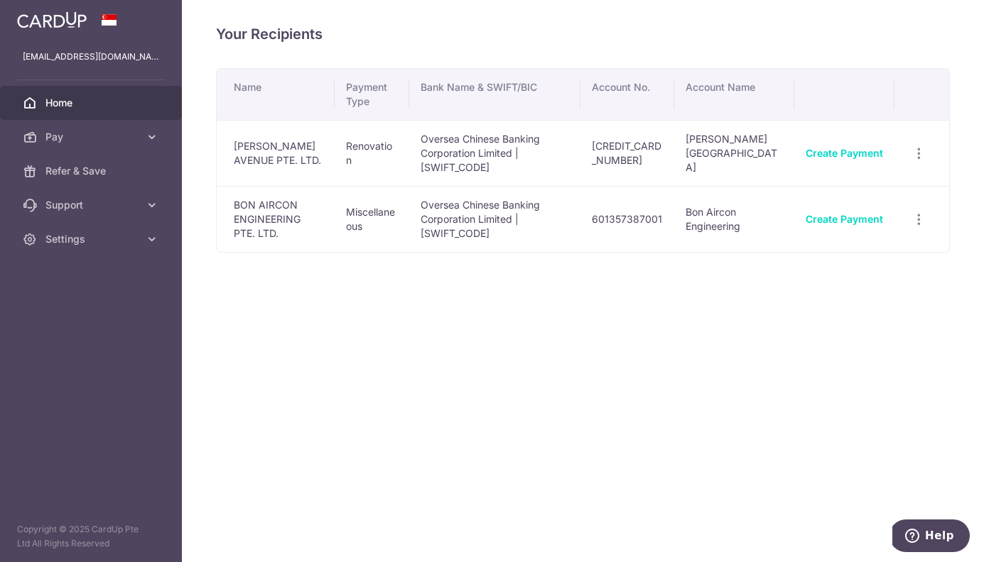
click at [114, 103] on span "Home" at bounding box center [92, 103] width 94 height 14
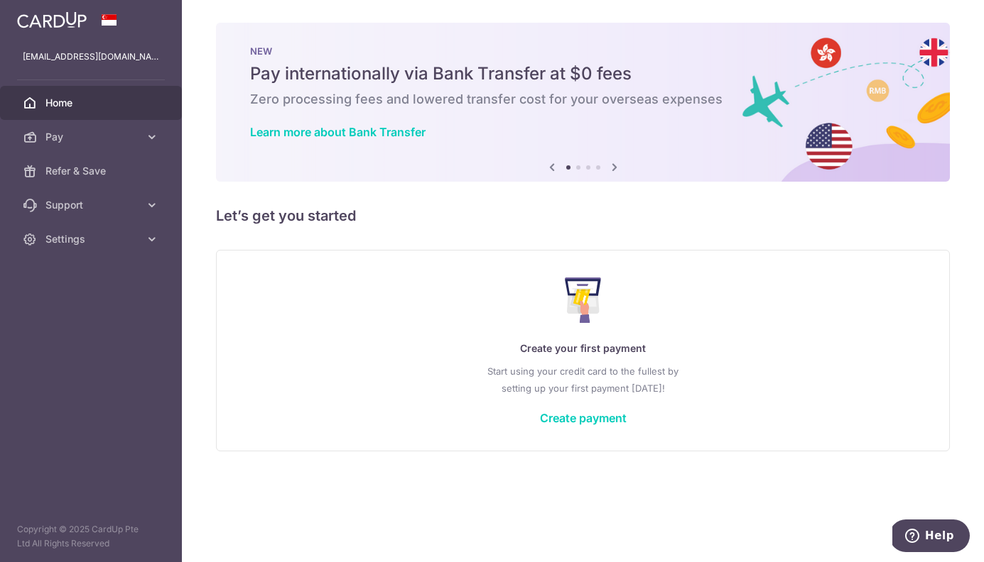
drag, startPoint x: 675, startPoint y: 319, endPoint x: 445, endPoint y: 169, distance: 274.0
click at [667, 316] on div "Create your first payment Start using your credit card to the fullest by settin…" at bounding box center [583, 350] width 698 height 168
